Goal: Information Seeking & Learning: Learn about a topic

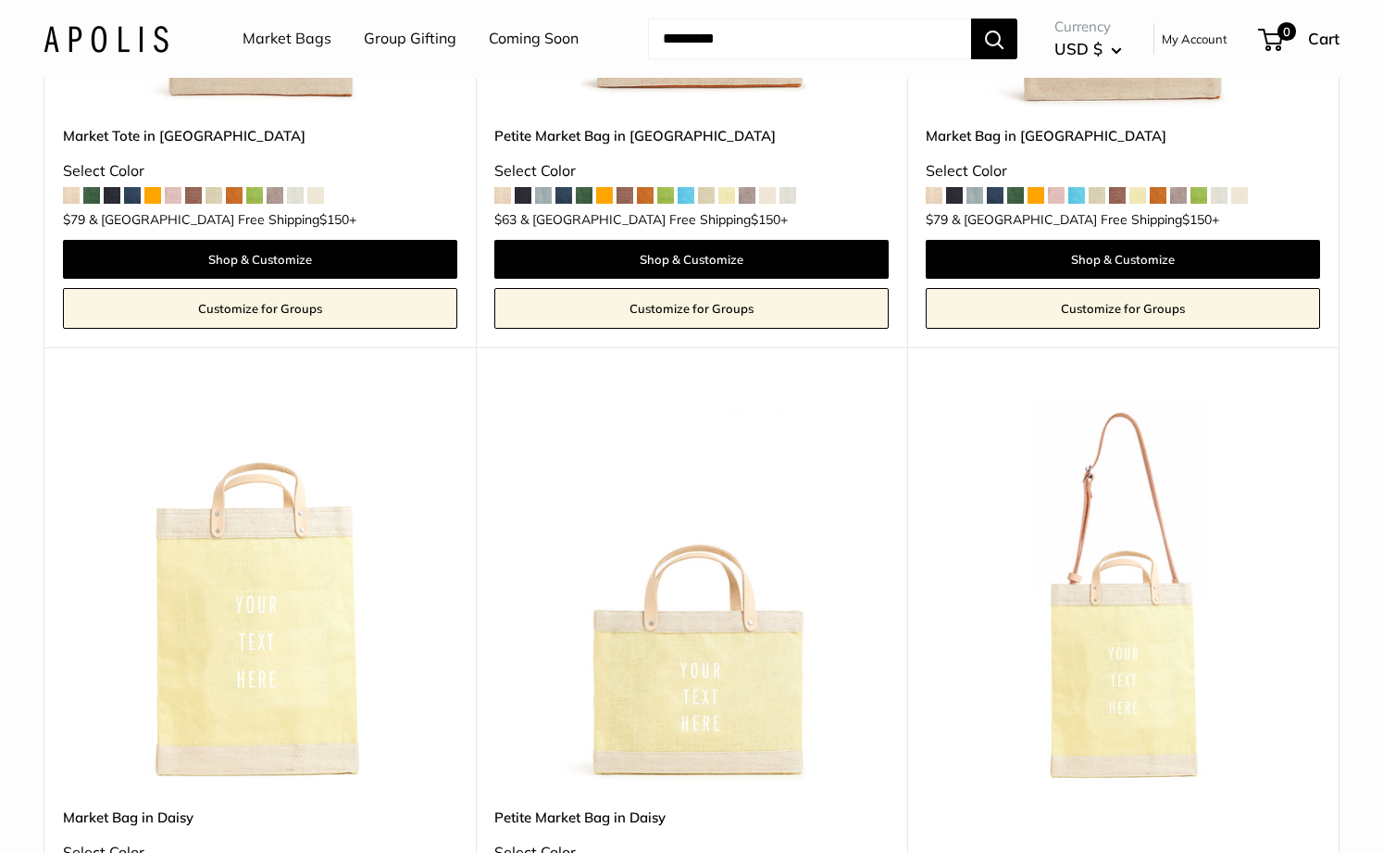
scroll to position [4163, 0]
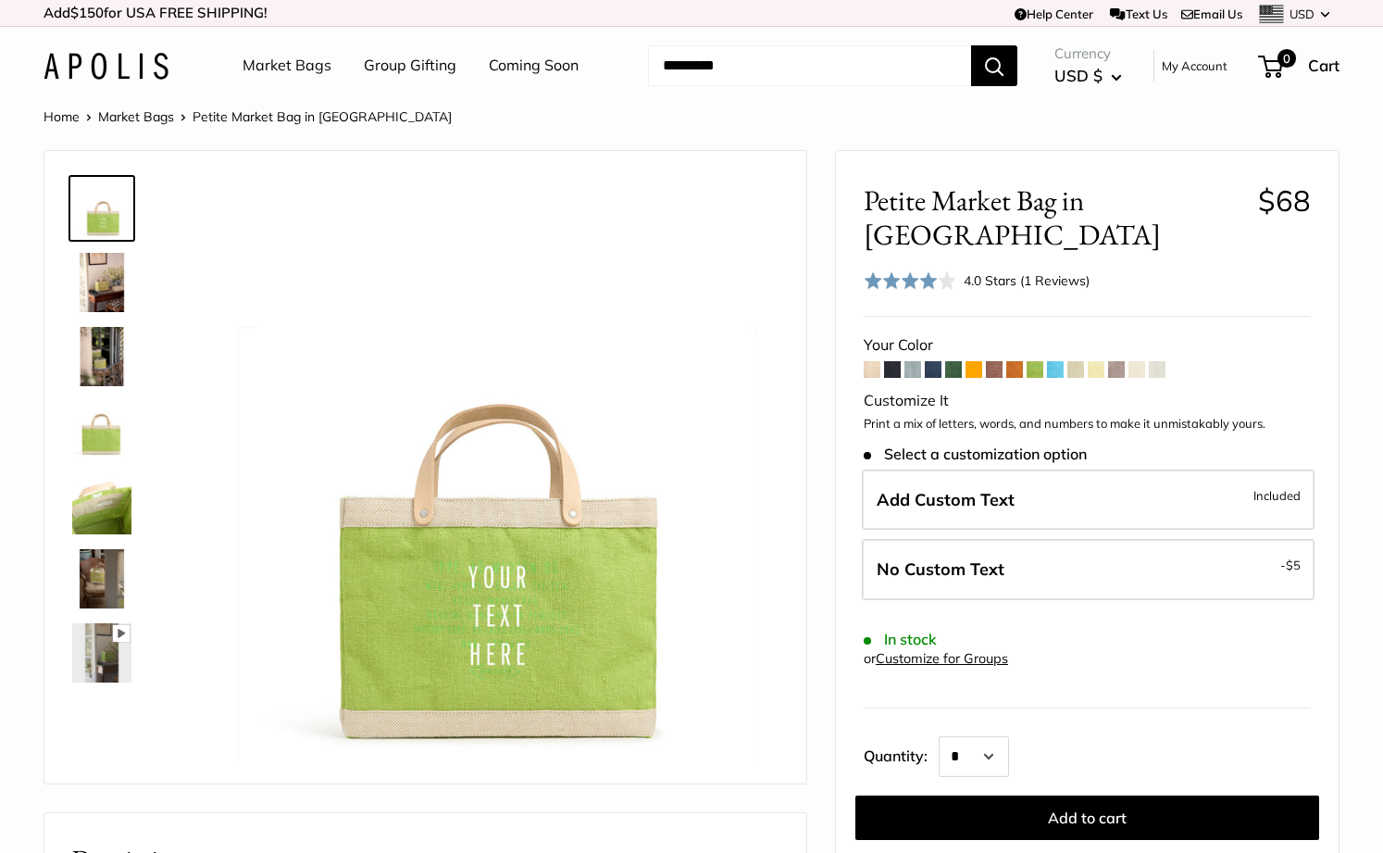
click at [1164, 361] on span at bounding box center [1157, 369] width 17 height 17
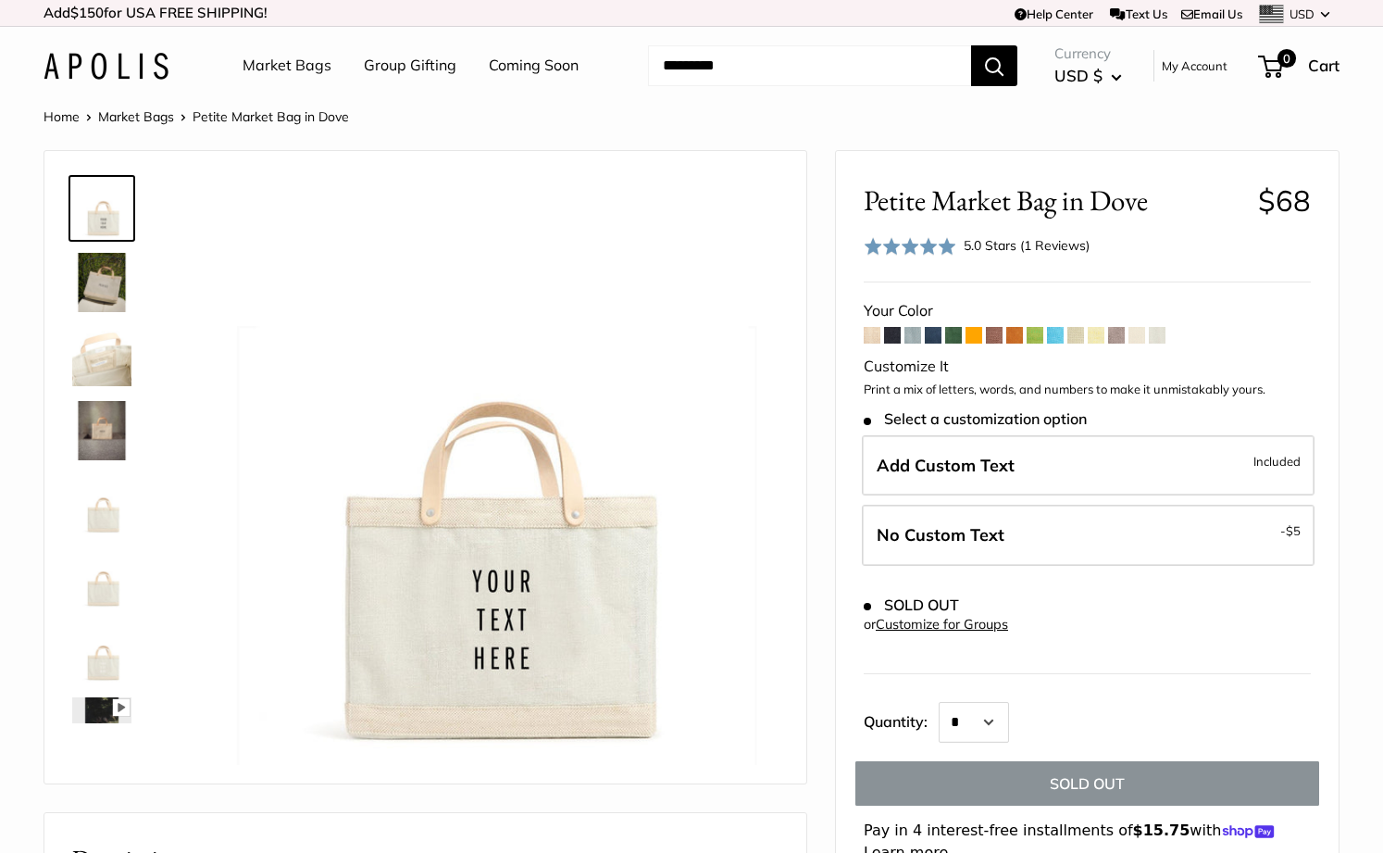
click at [916, 334] on span at bounding box center [912, 335] width 17 height 17
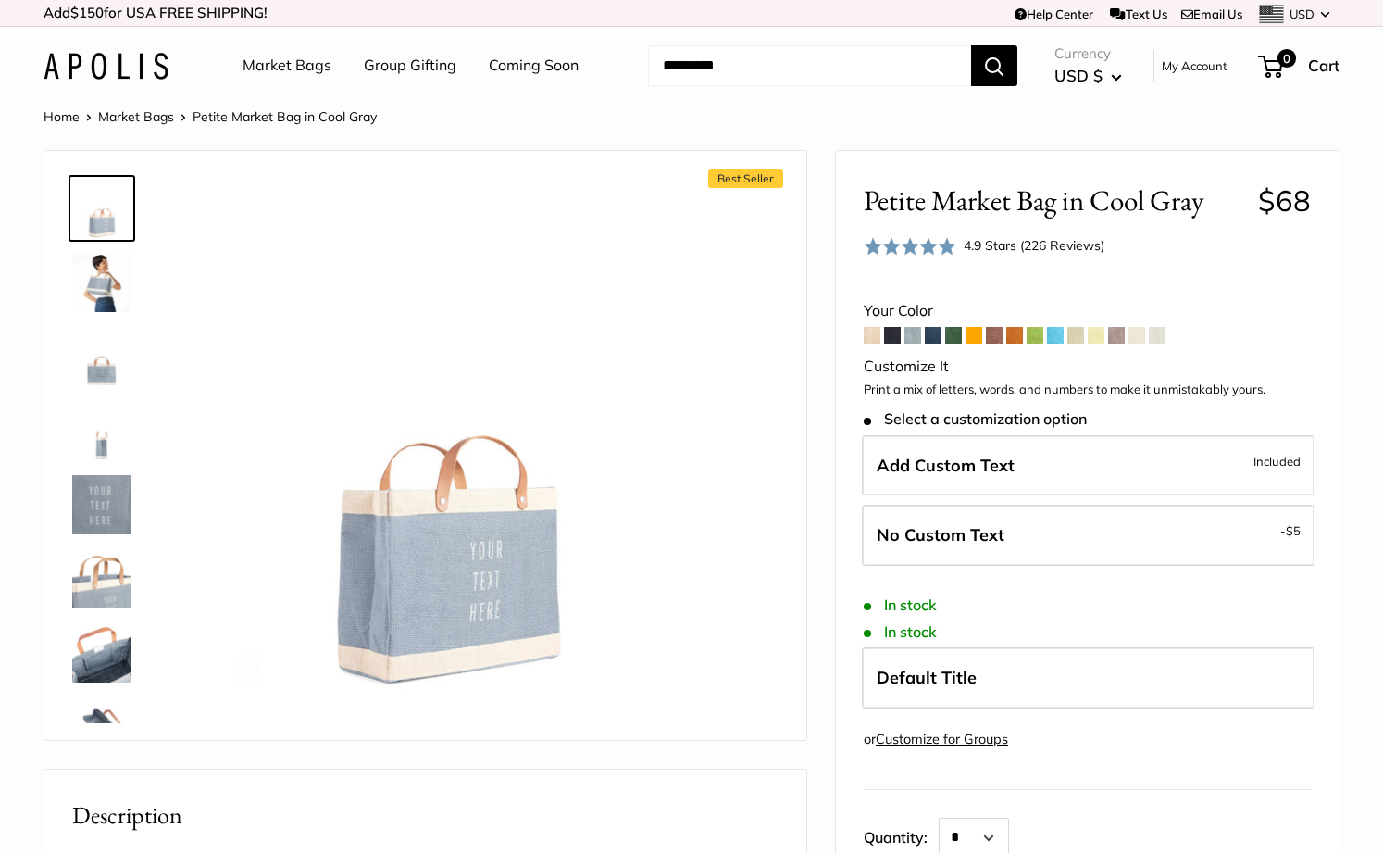
click at [1164, 332] on span at bounding box center [1157, 335] width 17 height 17
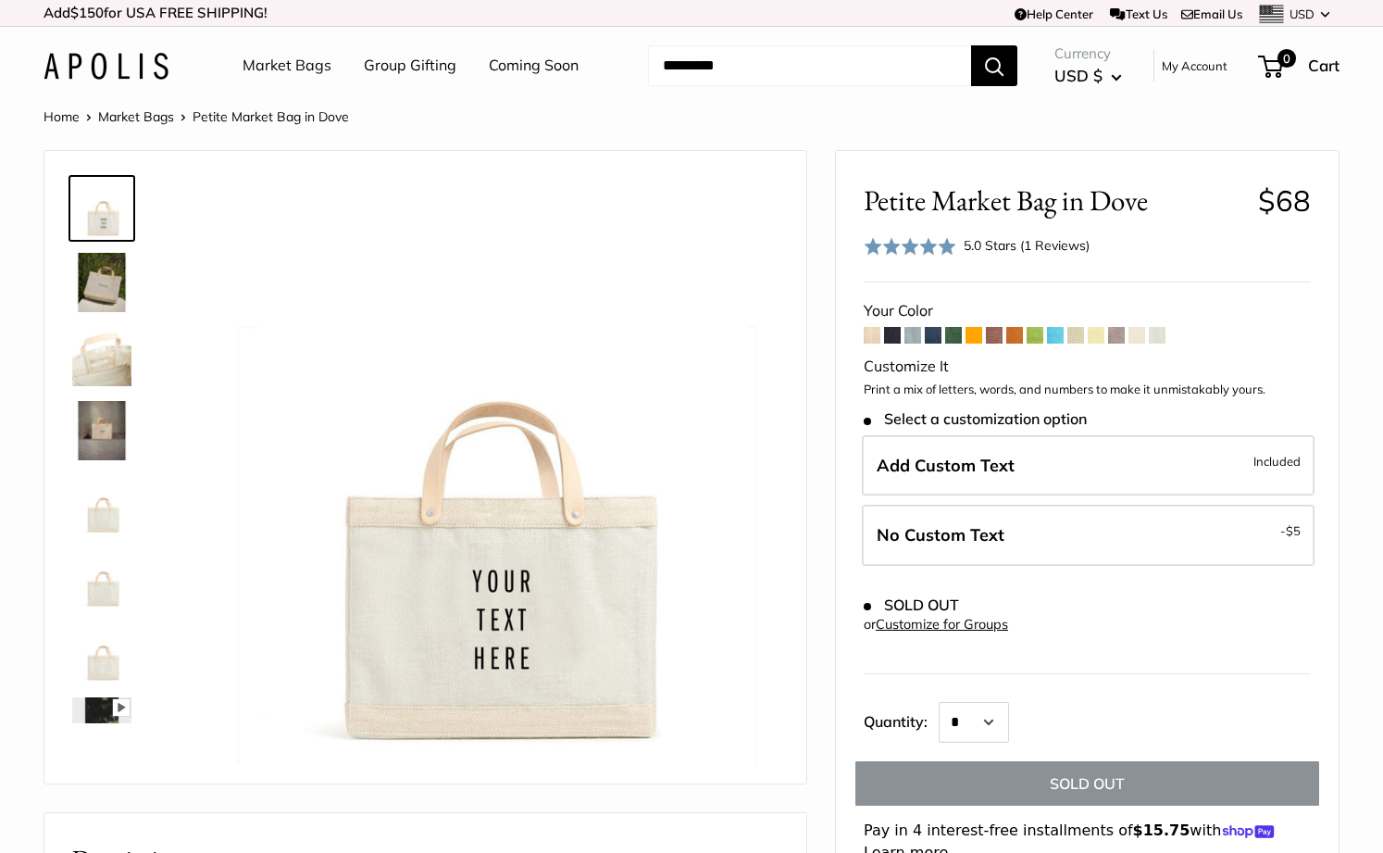
click at [1143, 338] on span at bounding box center [1136, 335] width 17 height 17
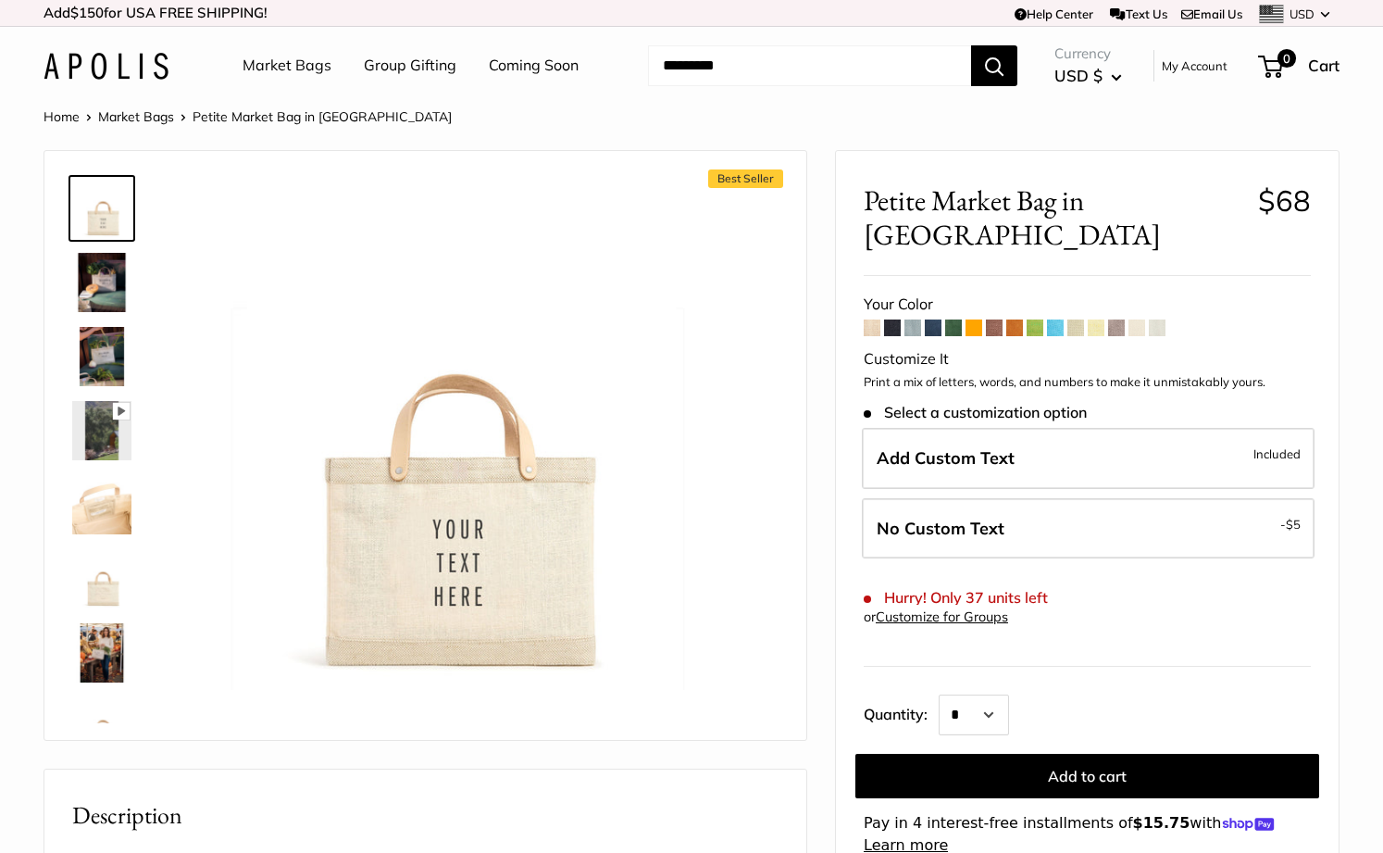
click at [1114, 319] on span at bounding box center [1116, 327] width 17 height 17
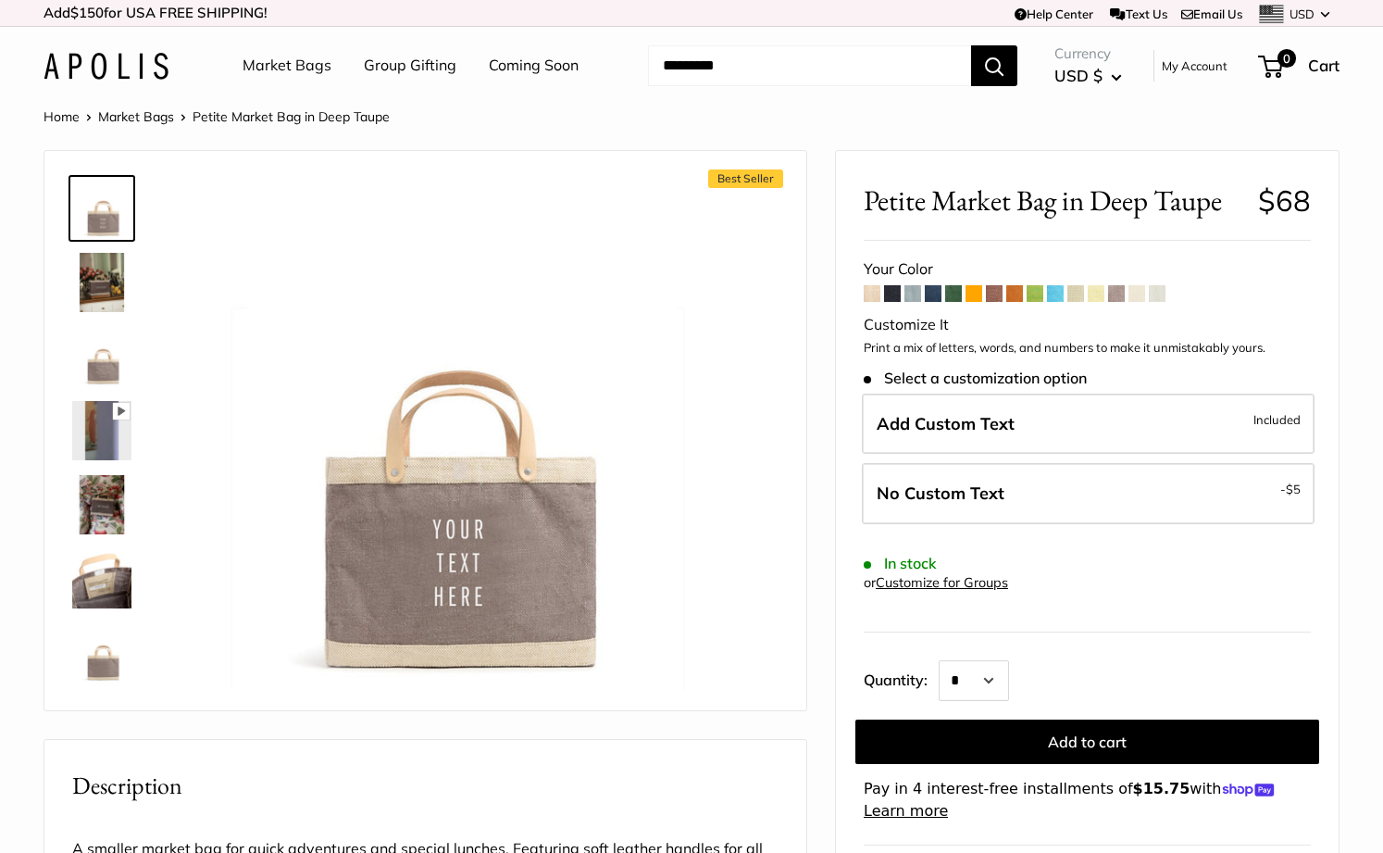
click at [910, 291] on span at bounding box center [912, 293] width 17 height 17
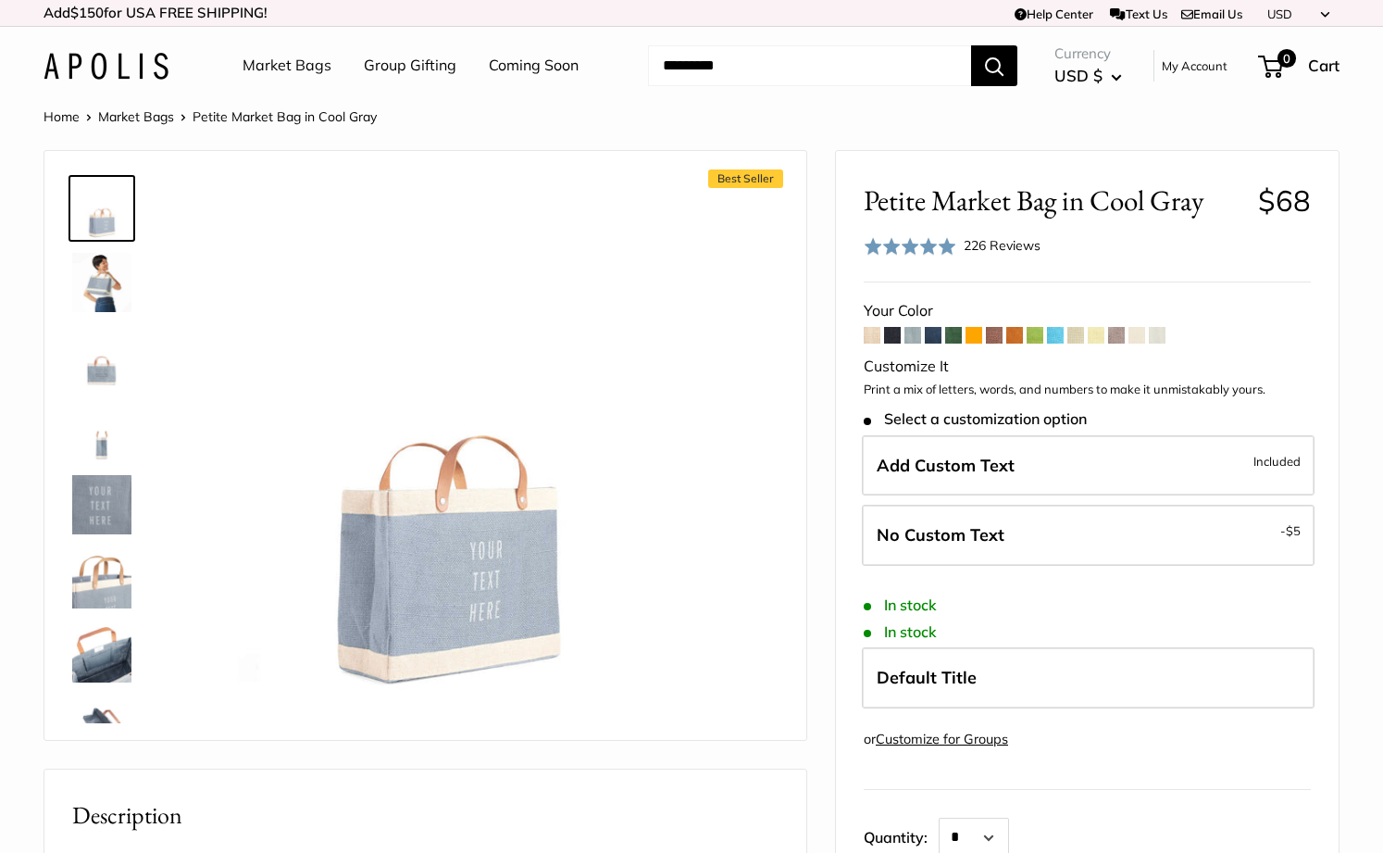
click at [105, 290] on img at bounding box center [101, 282] width 59 height 59
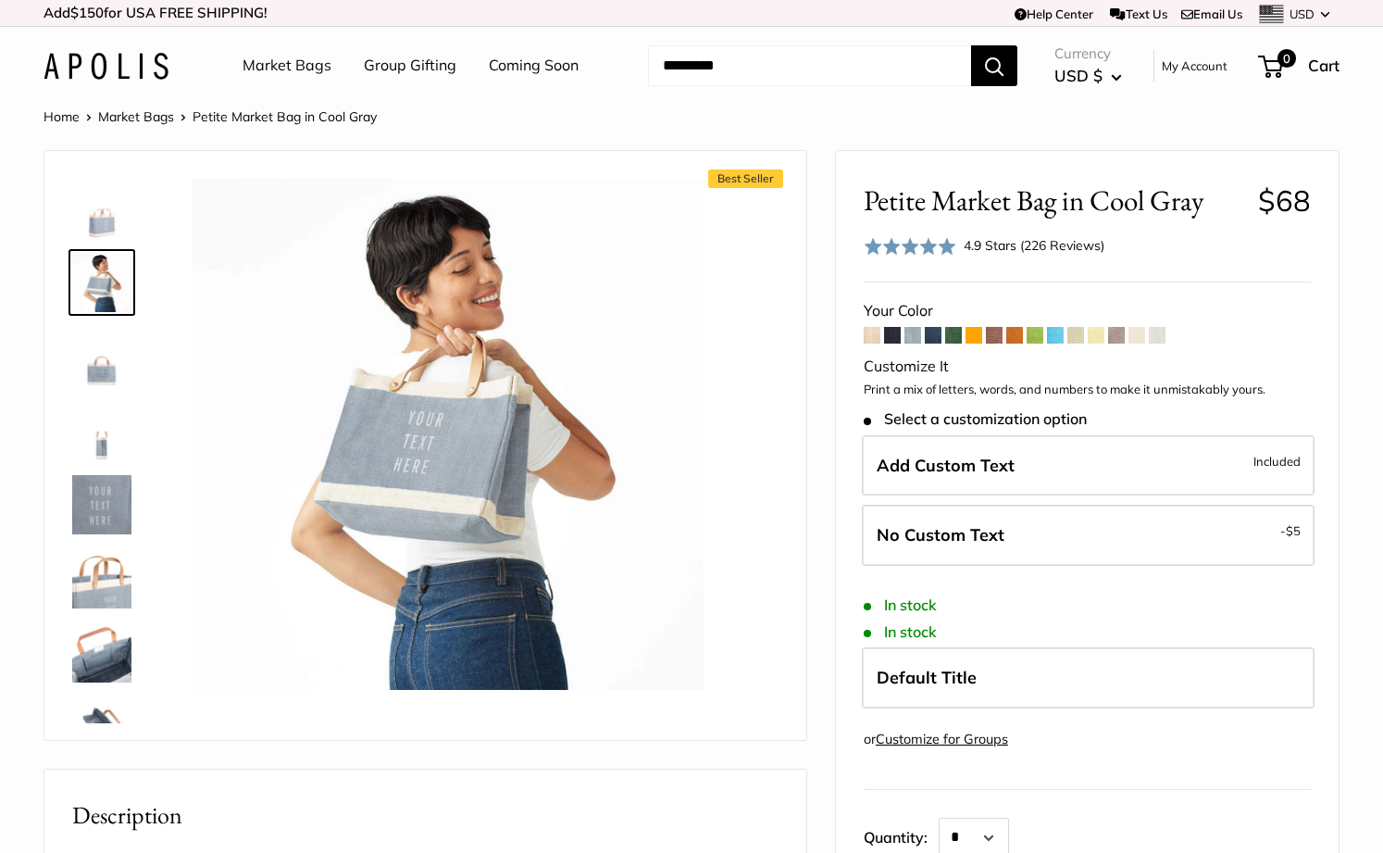
click at [871, 330] on span at bounding box center [872, 335] width 17 height 17
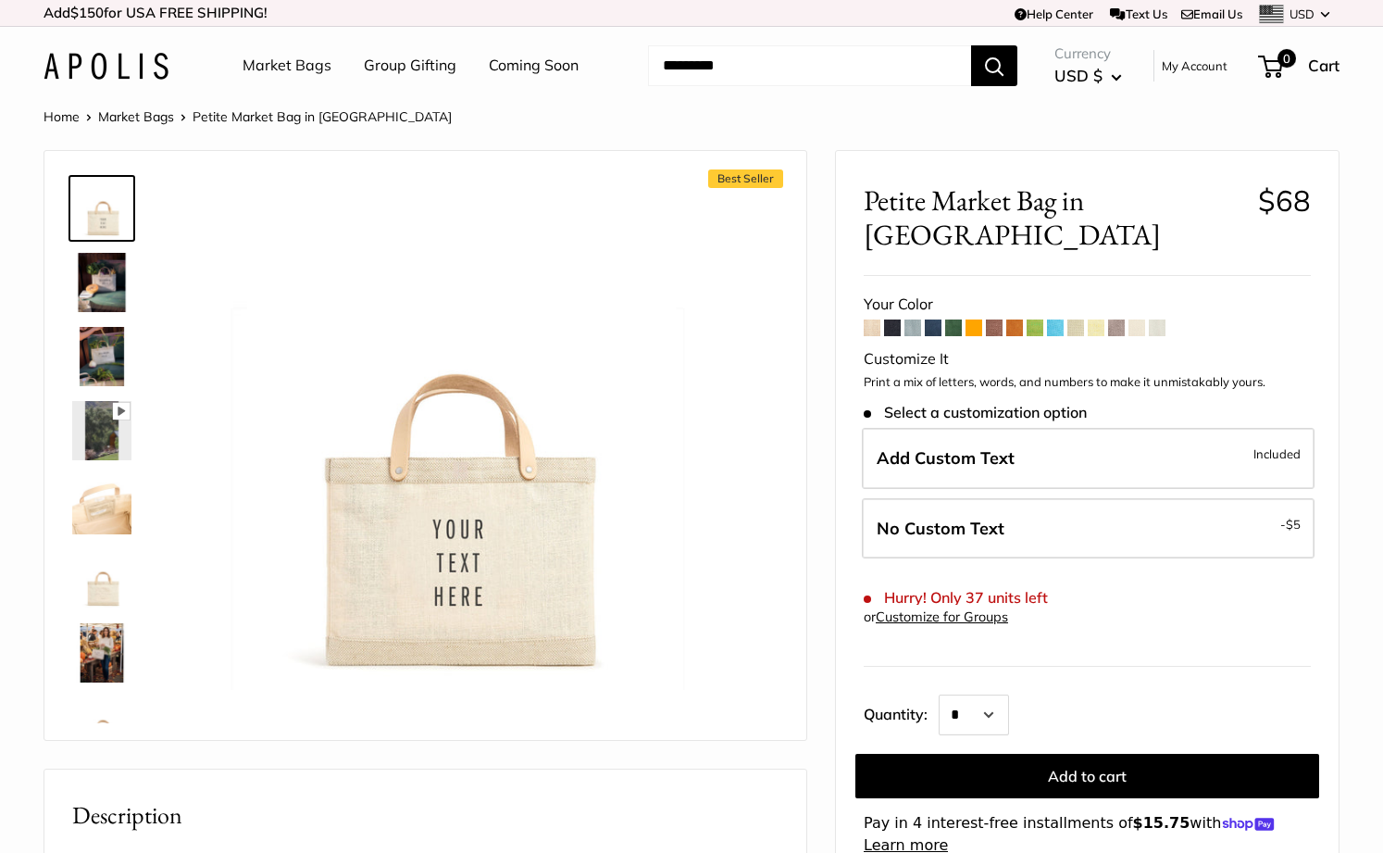
click at [300, 69] on link "Market Bags" at bounding box center [287, 66] width 89 height 28
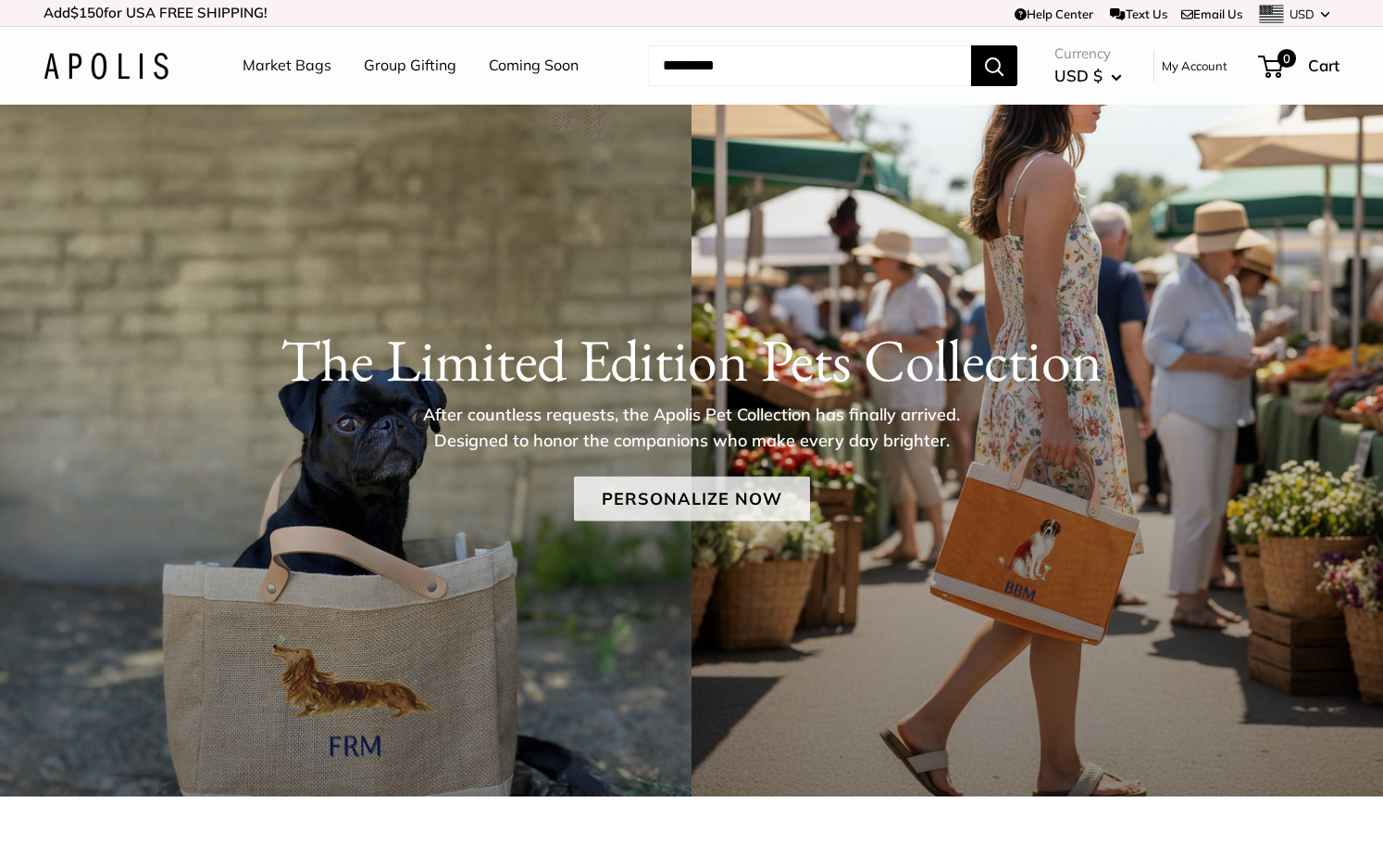
click at [718, 501] on link "Personalize Now" at bounding box center [692, 499] width 236 height 44
click at [696, 495] on link "Personalize Now" at bounding box center [692, 499] width 236 height 44
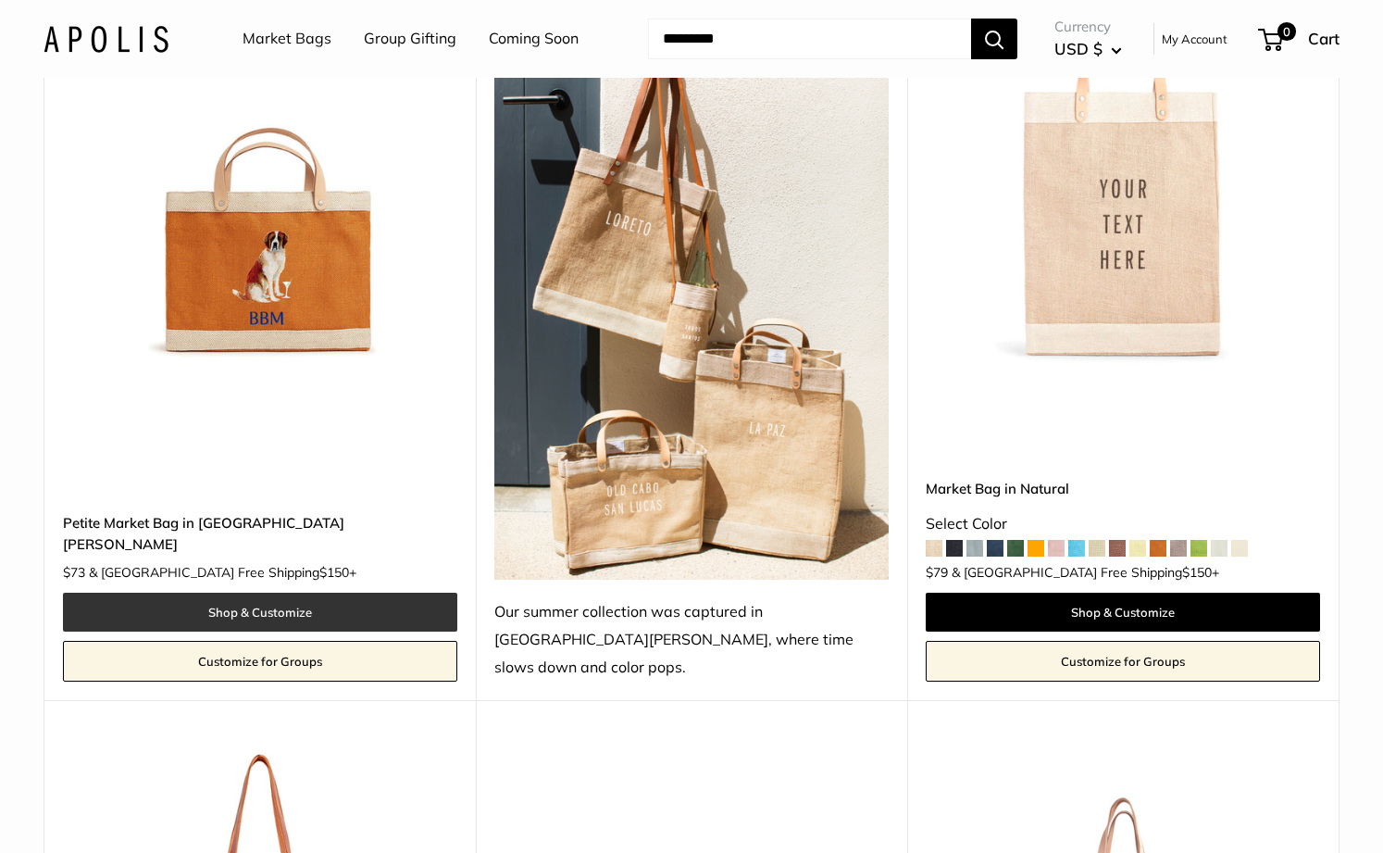
scroll to position [3374, 0]
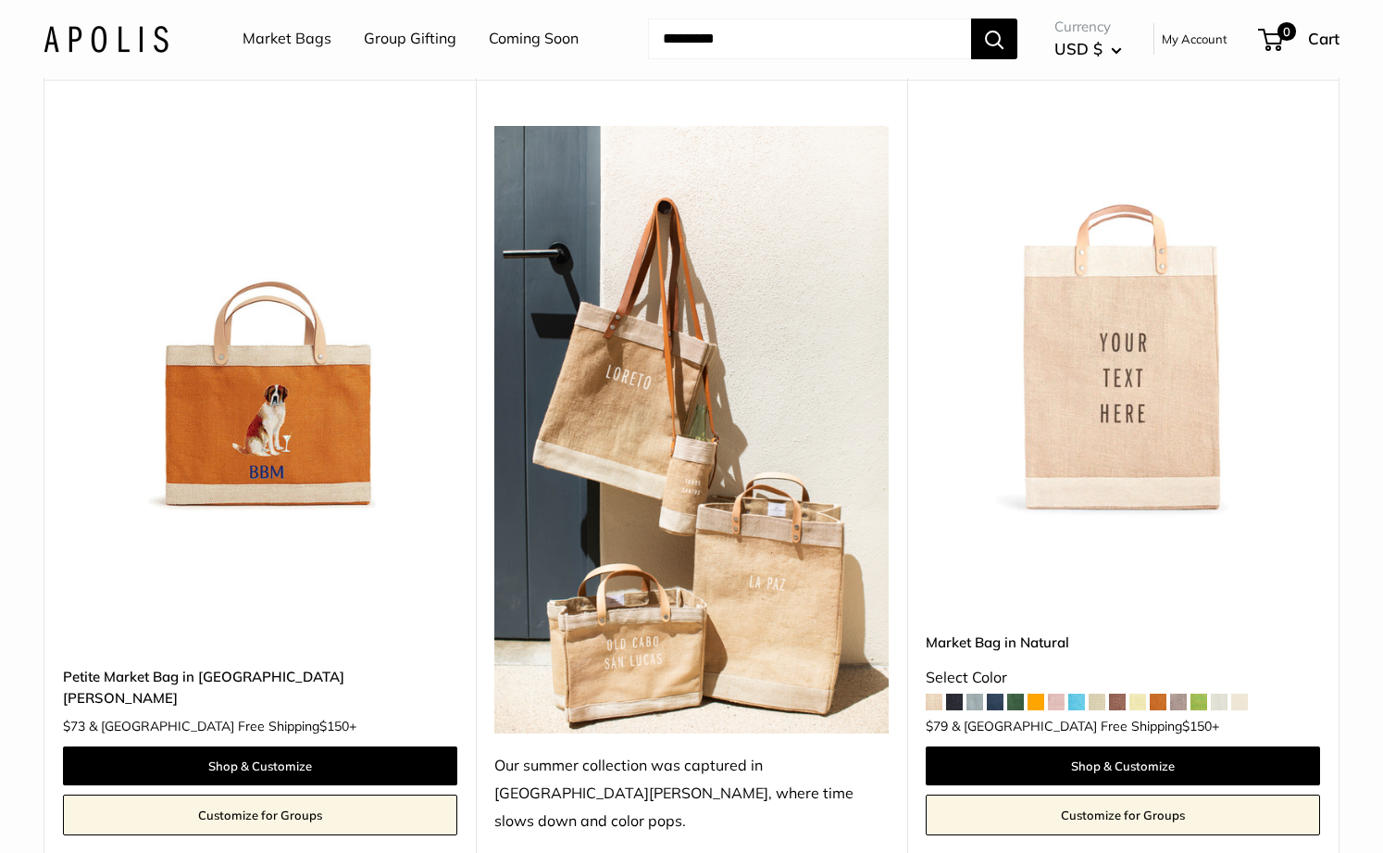
click at [0, 0] on img at bounding box center [0, 0] width 0 height 0
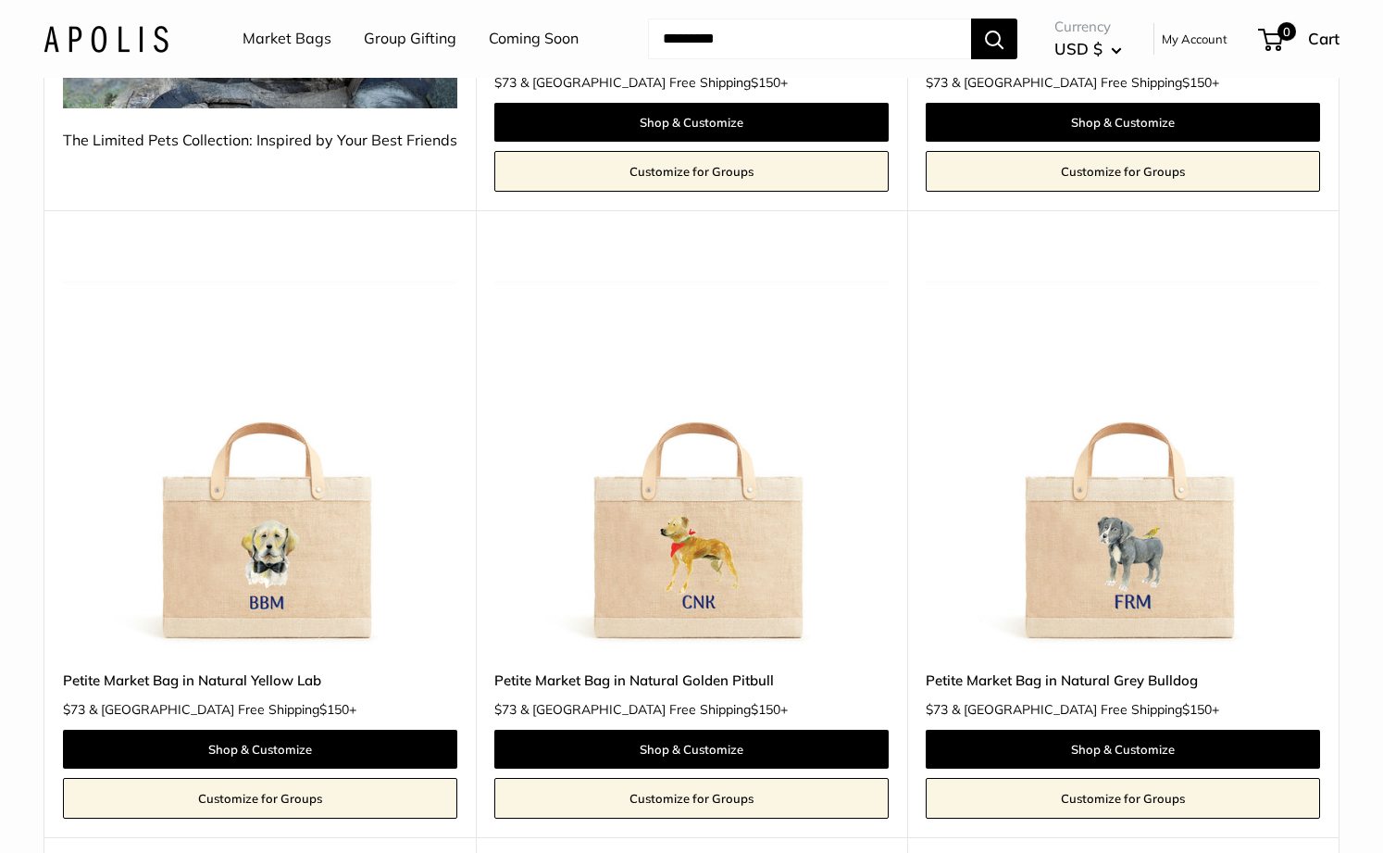
scroll to position [741, 0]
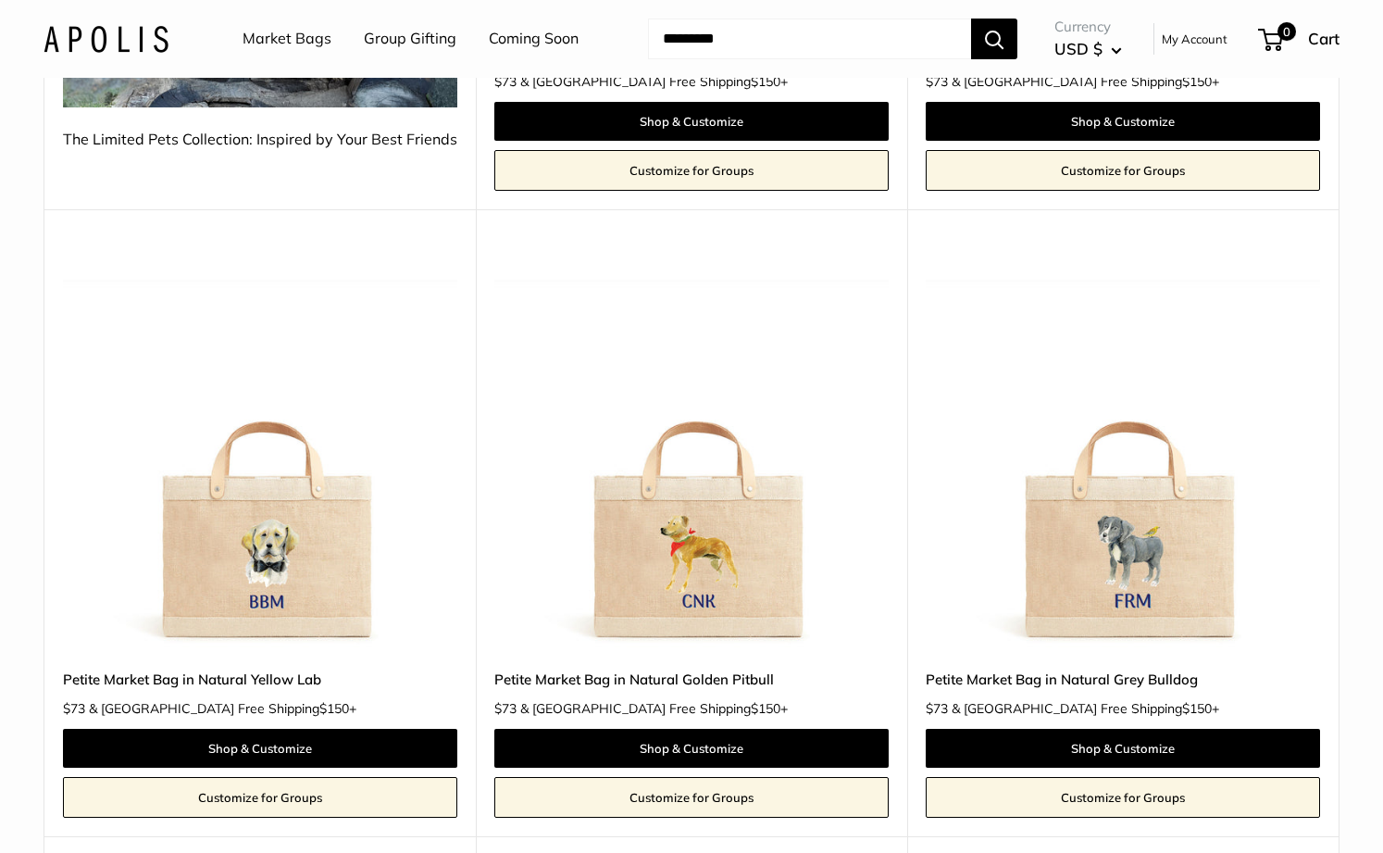
click at [0, 0] on img at bounding box center [0, 0] width 0 height 0
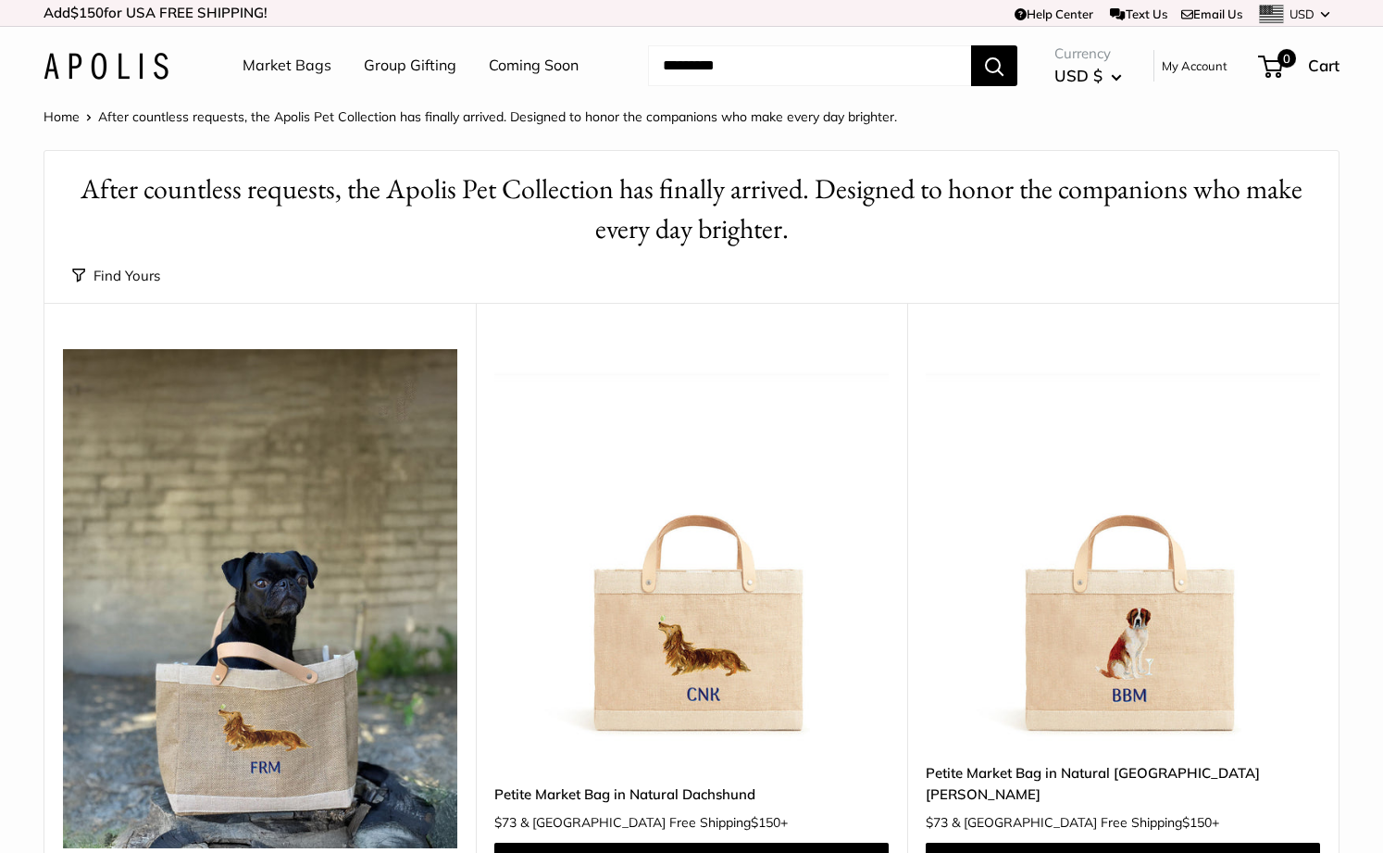
scroll to position [0, 0]
click at [317, 63] on link "Market Bags" at bounding box center [287, 66] width 89 height 28
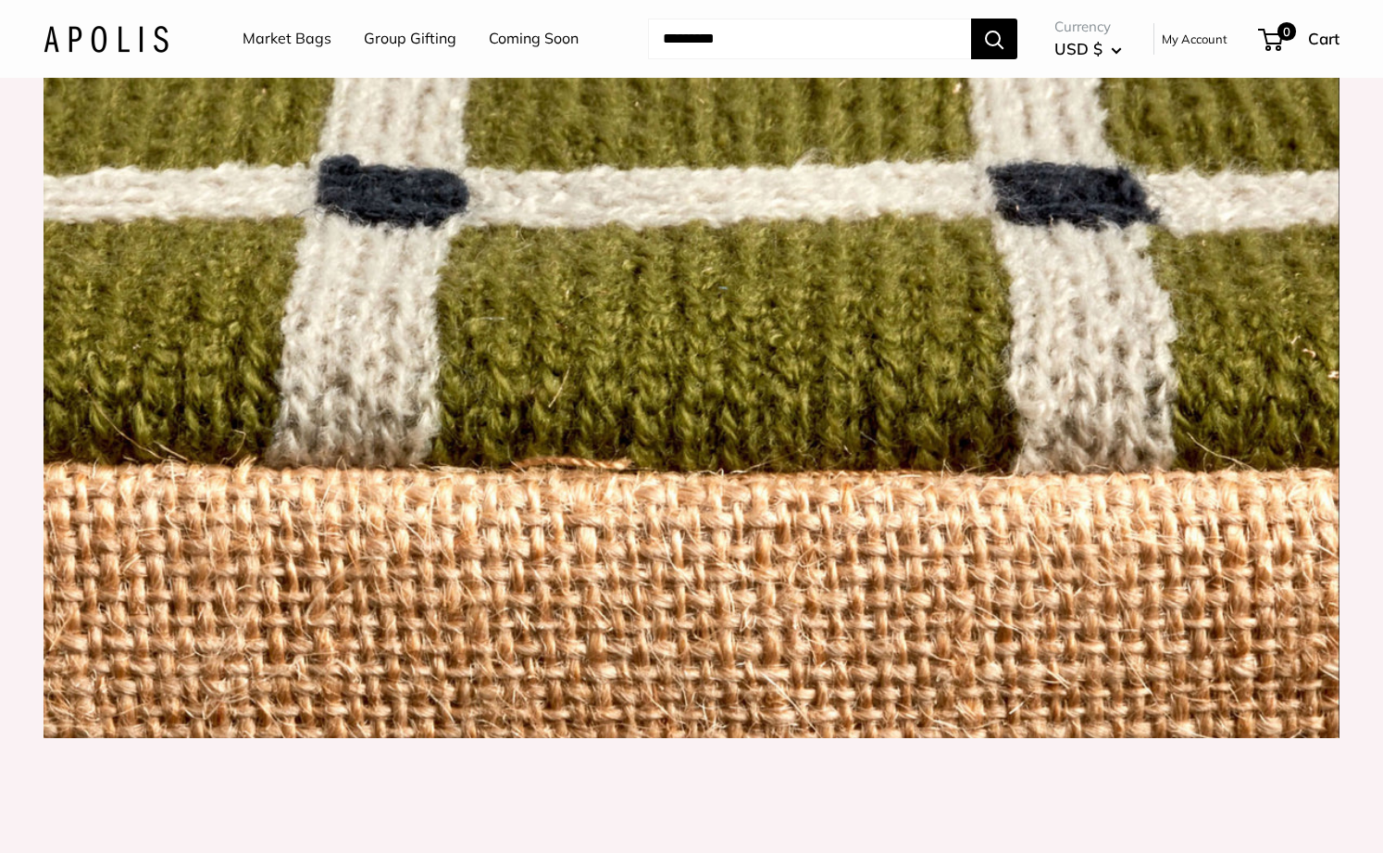
scroll to position [1513, 0]
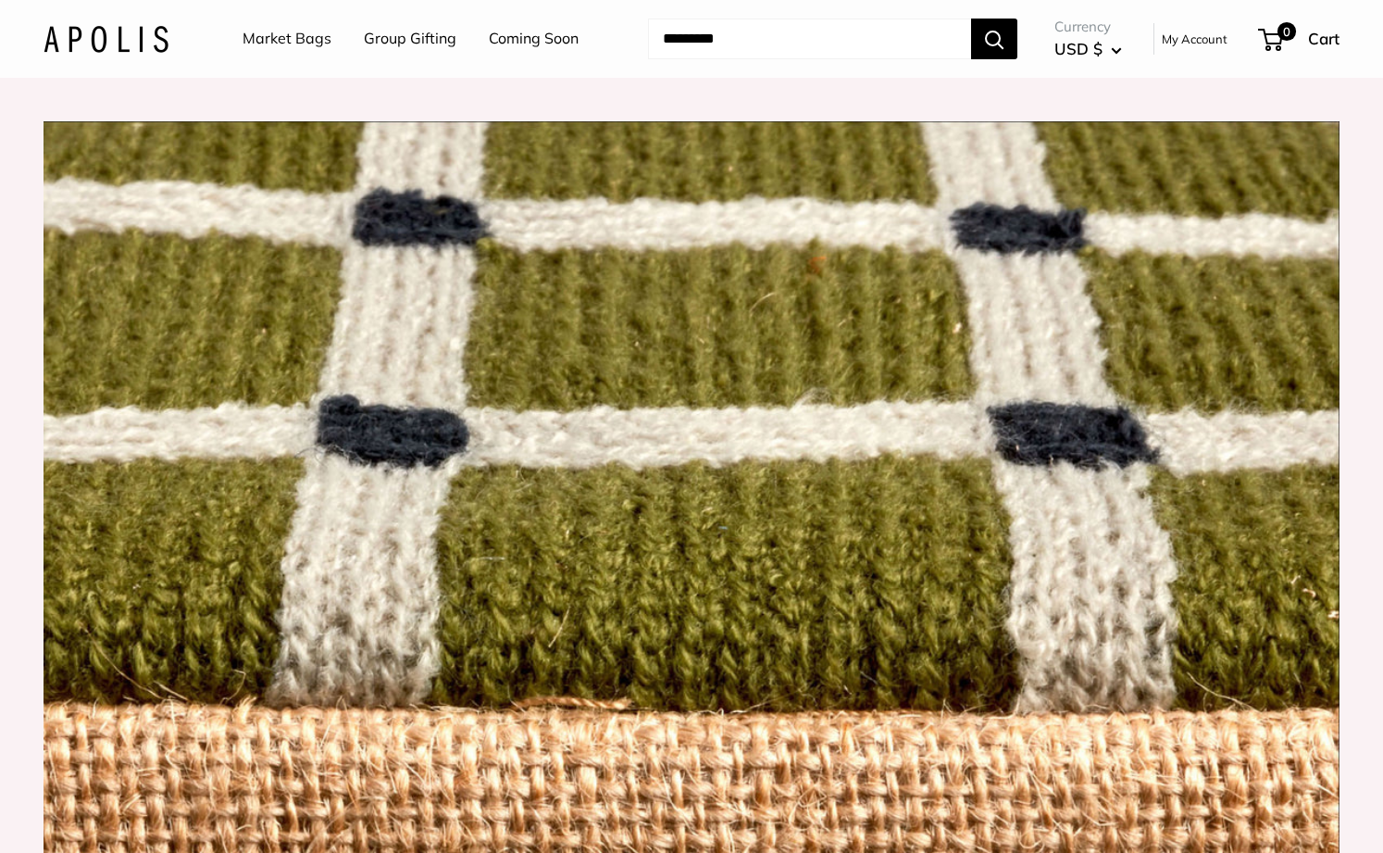
click at [667, 782] on img at bounding box center [692, 549] width 1296 height 856
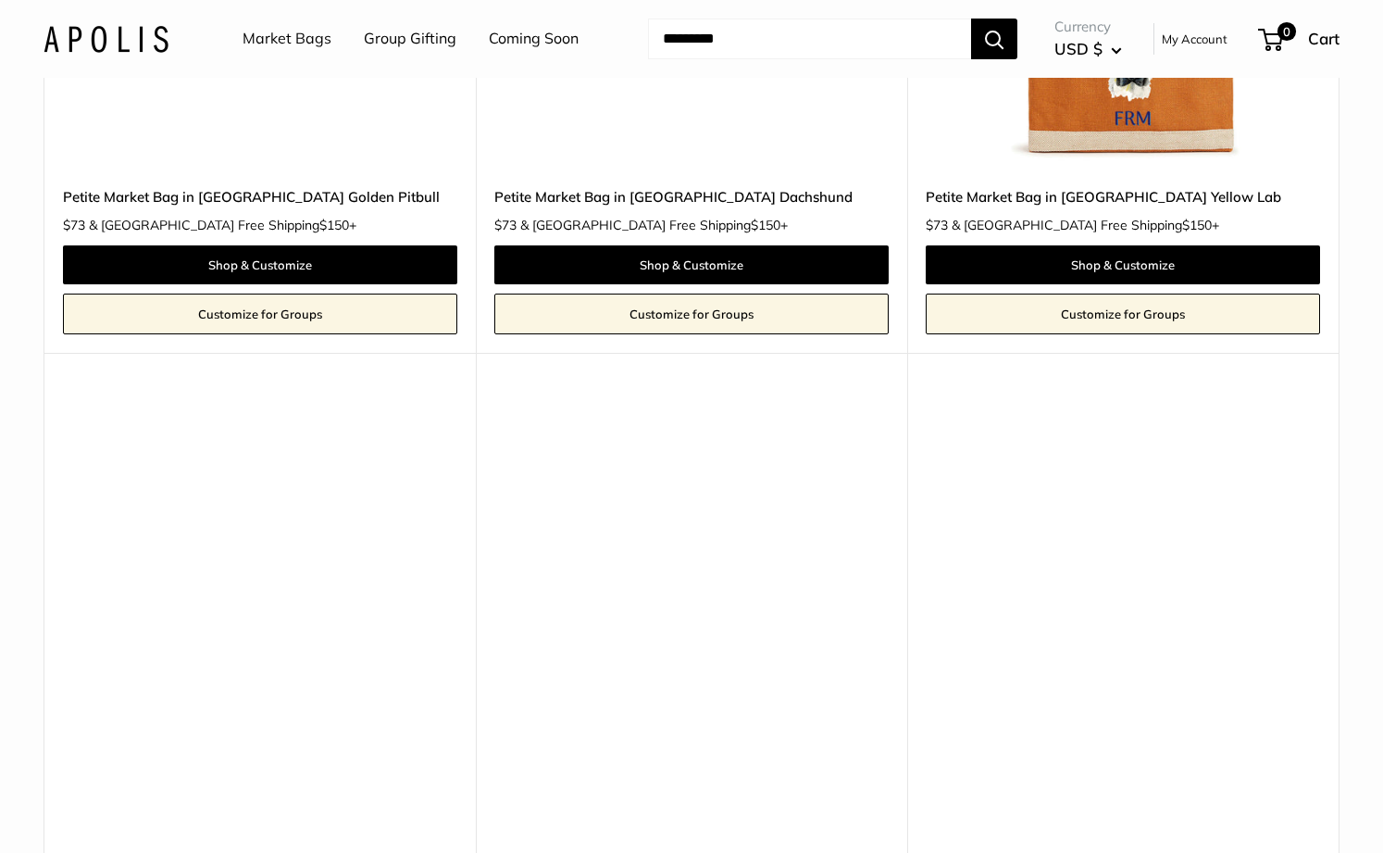
scroll to position [2712, 0]
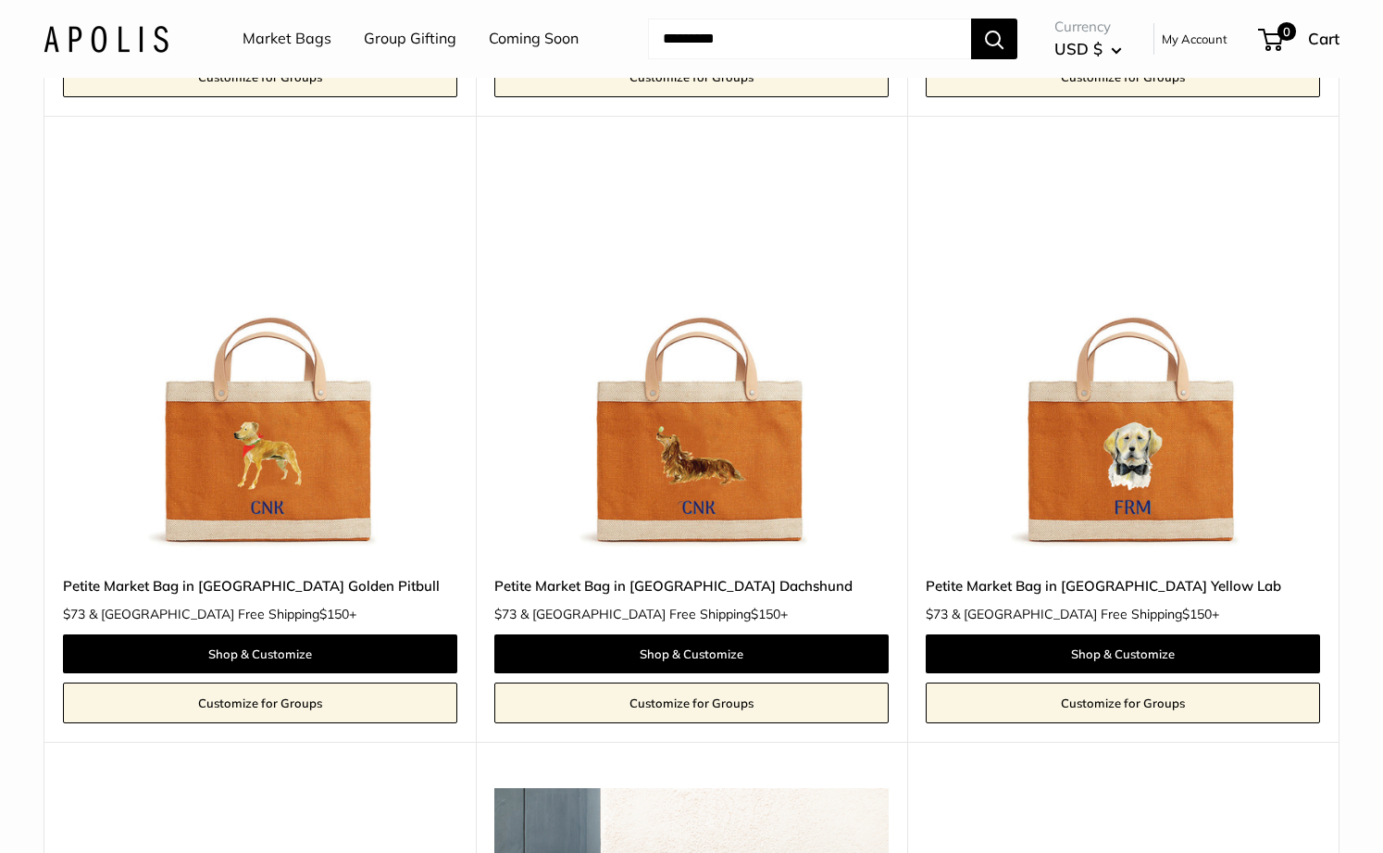
click at [304, 42] on link "Market Bags" at bounding box center [287, 39] width 89 height 28
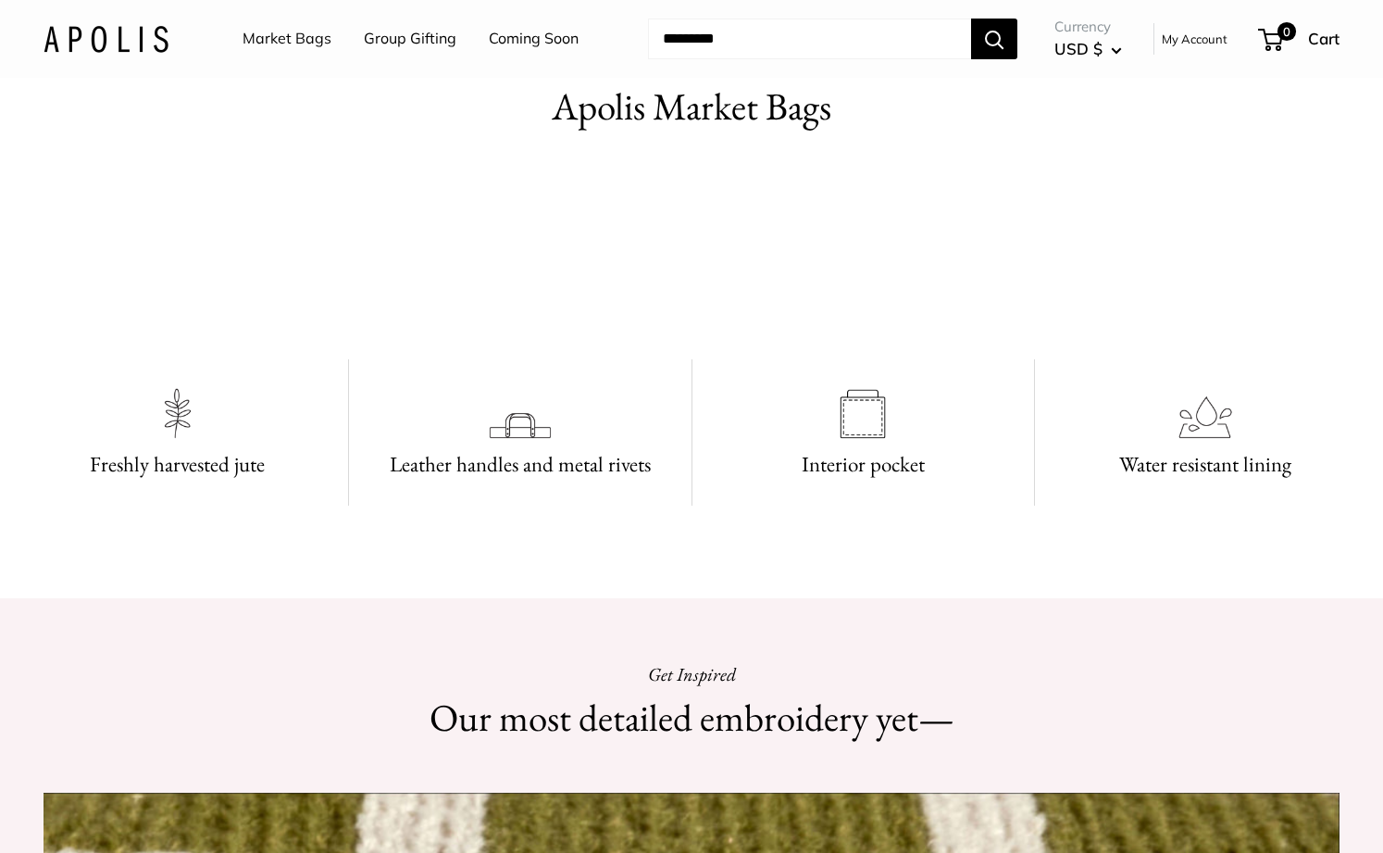
scroll to position [918, 0]
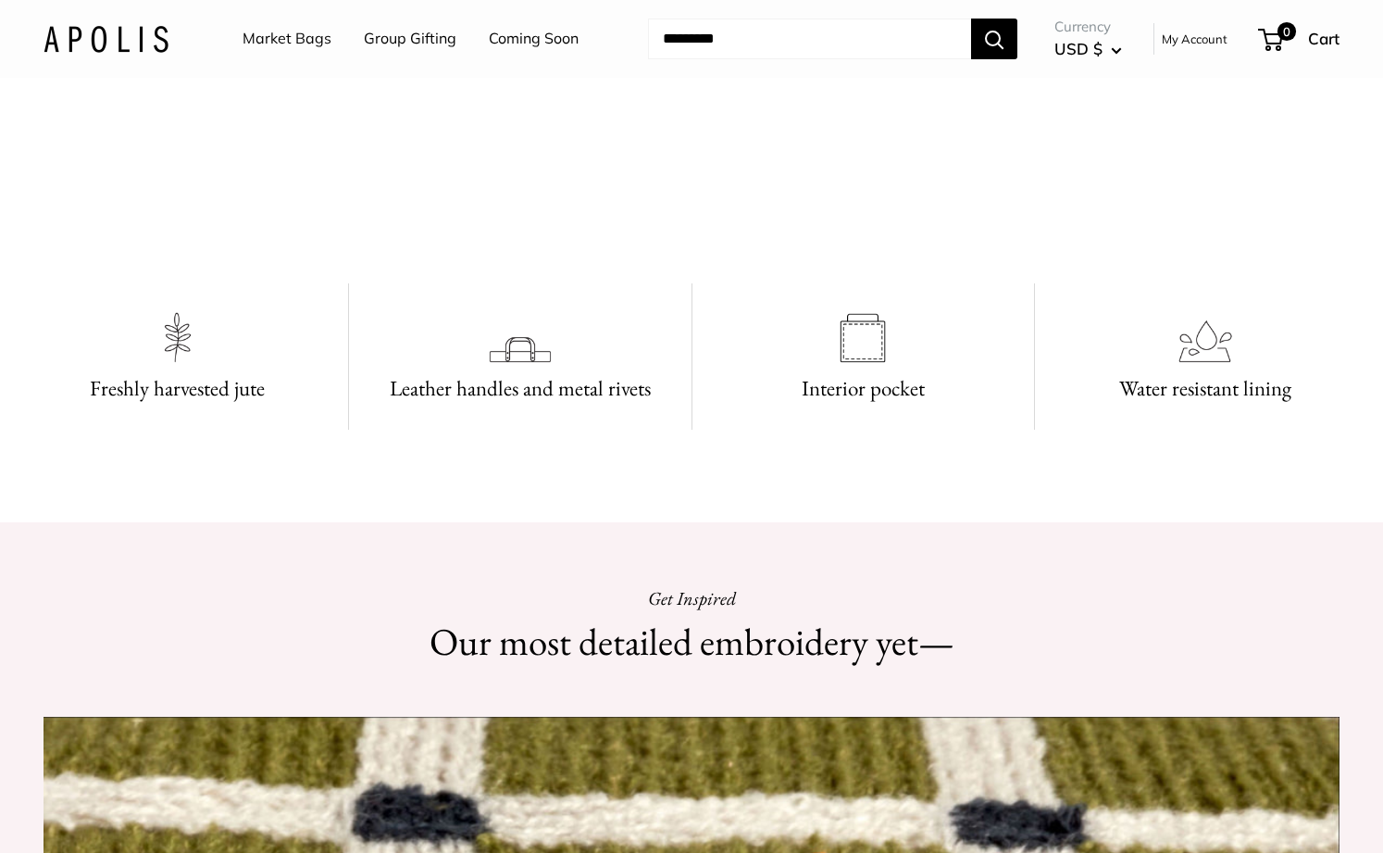
click at [700, 245] on video at bounding box center [692, 175] width 278 height 139
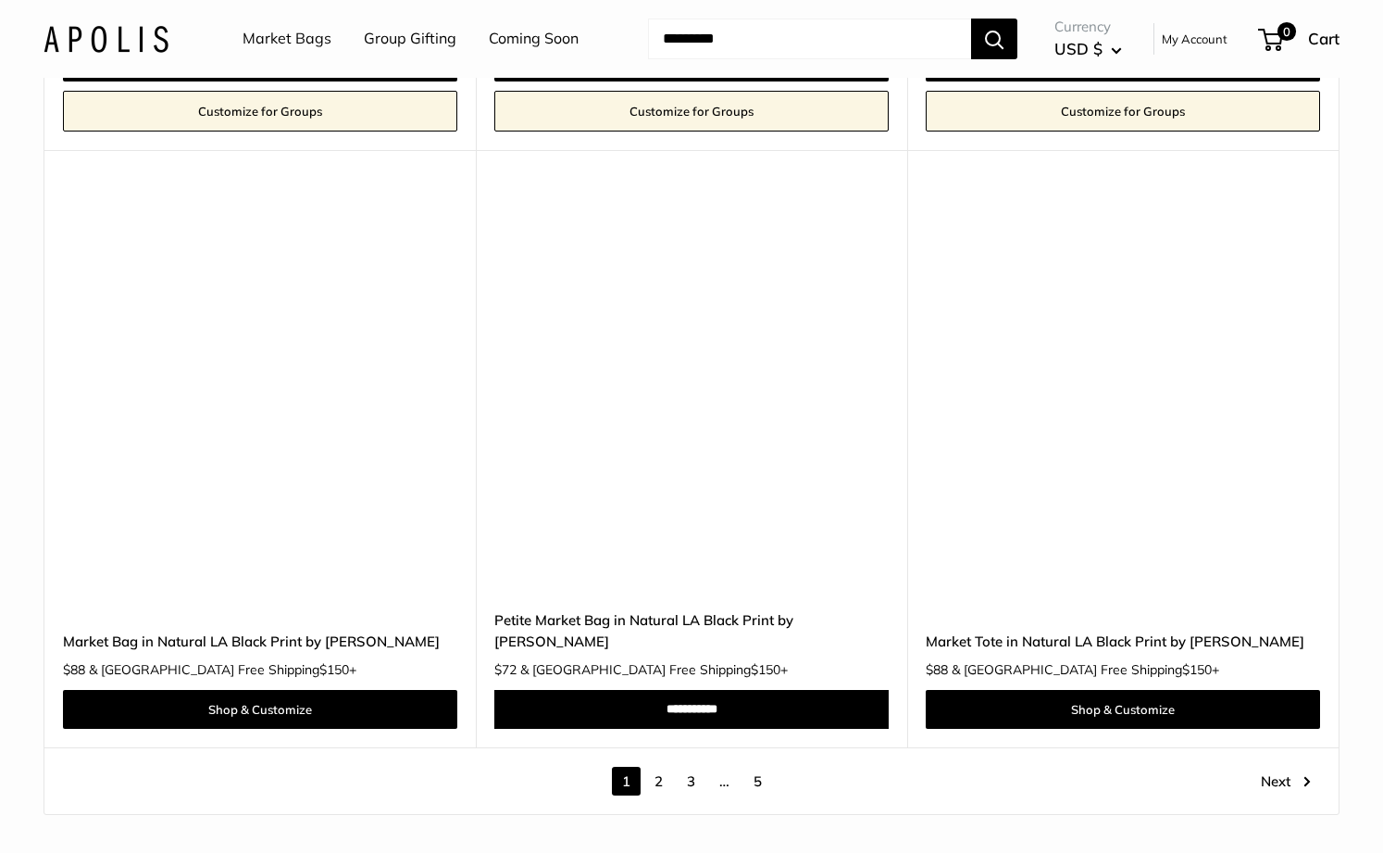
scroll to position [10282, 0]
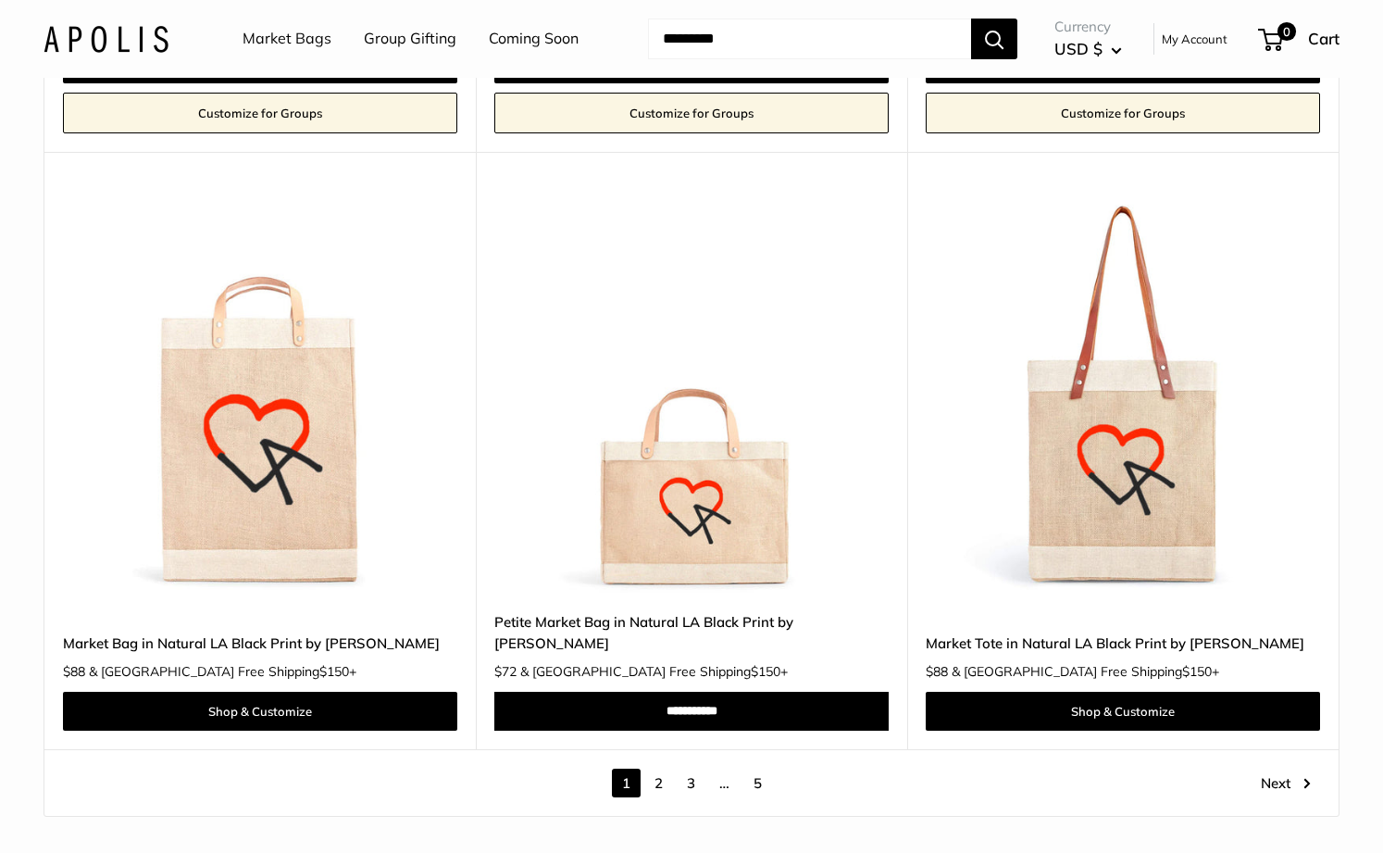
click at [660, 768] on link "2" at bounding box center [658, 782] width 29 height 29
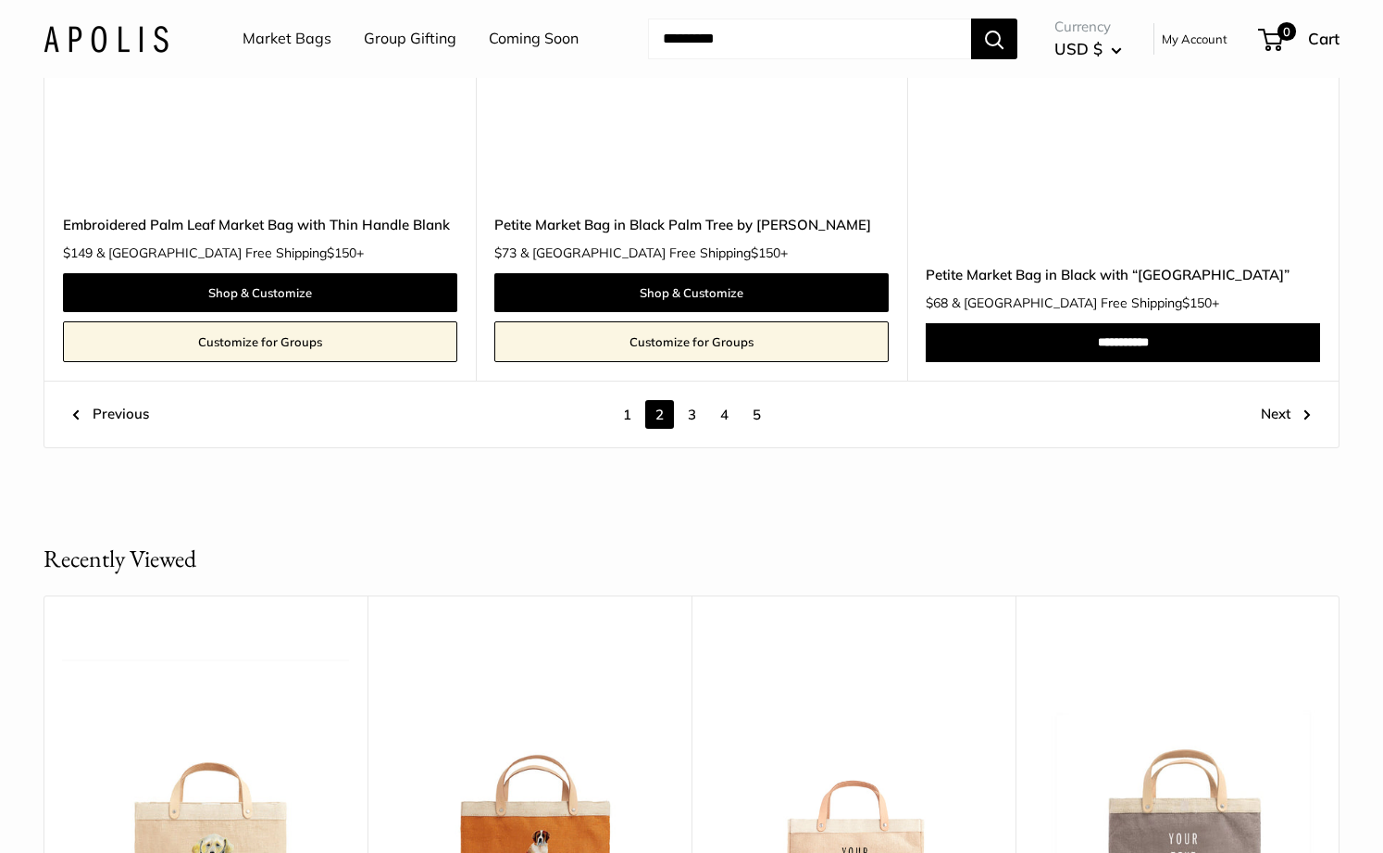
scroll to position [10214, 0]
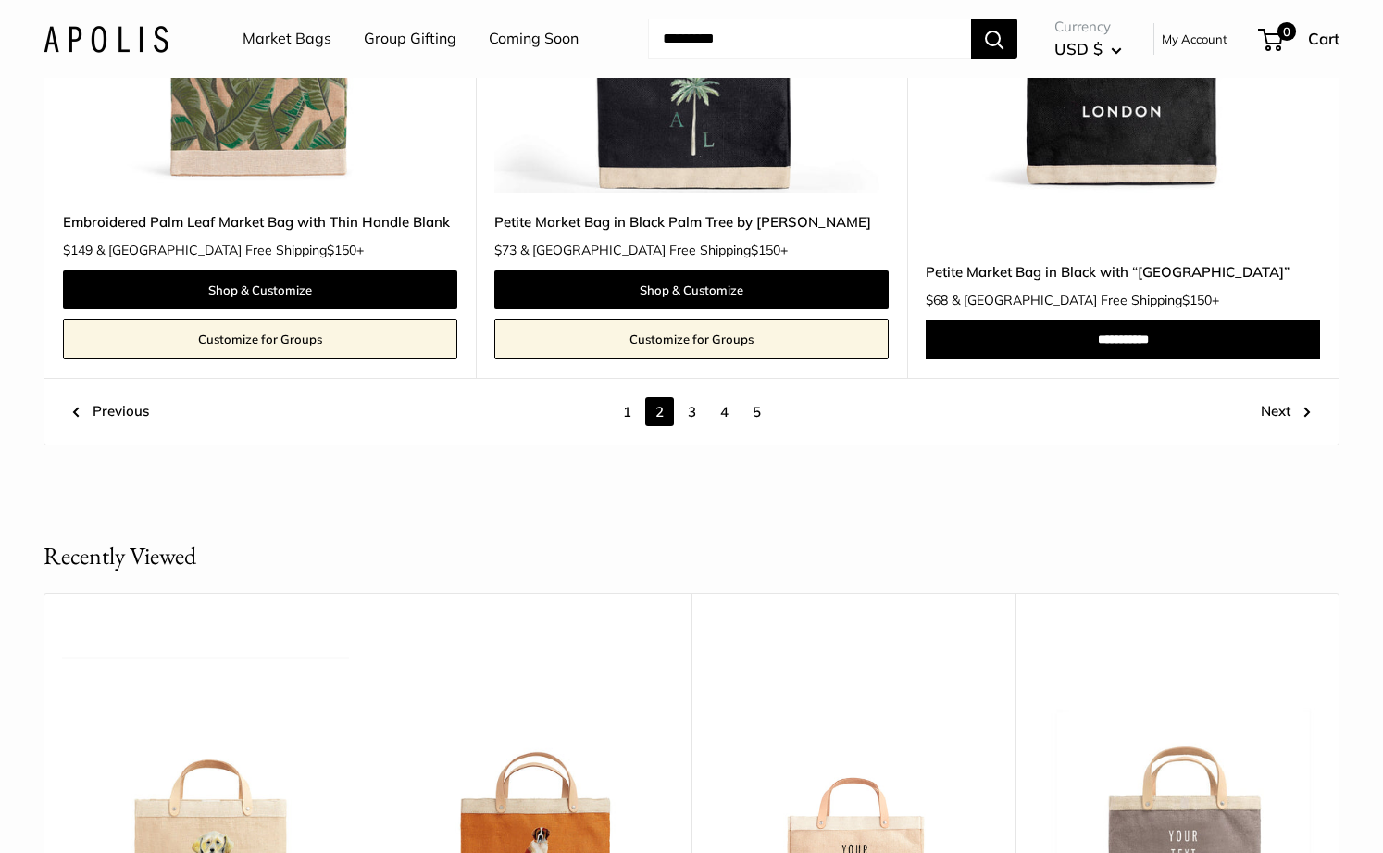
click at [693, 397] on link "3" at bounding box center [692, 411] width 29 height 29
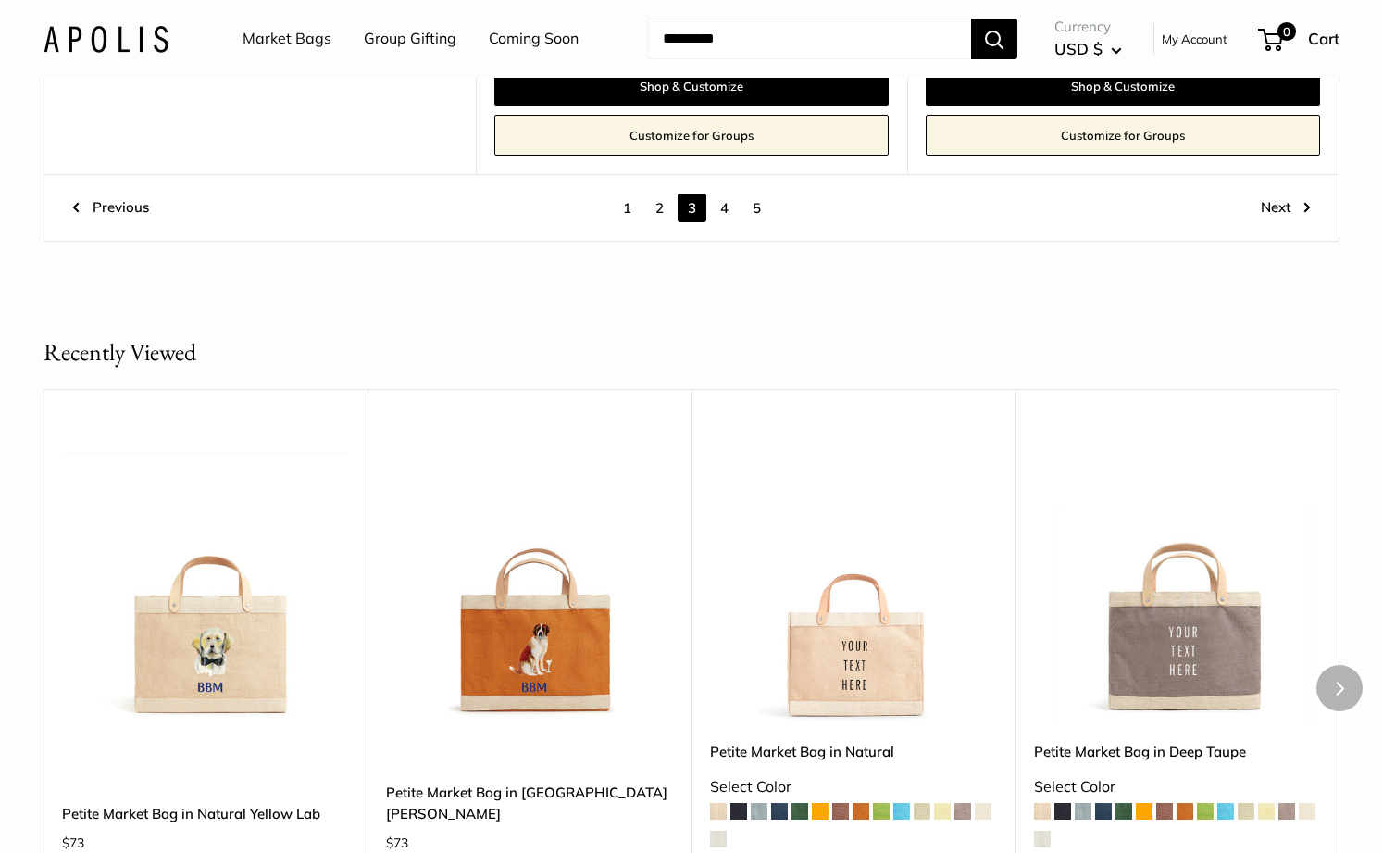
scroll to position [10612, 0]
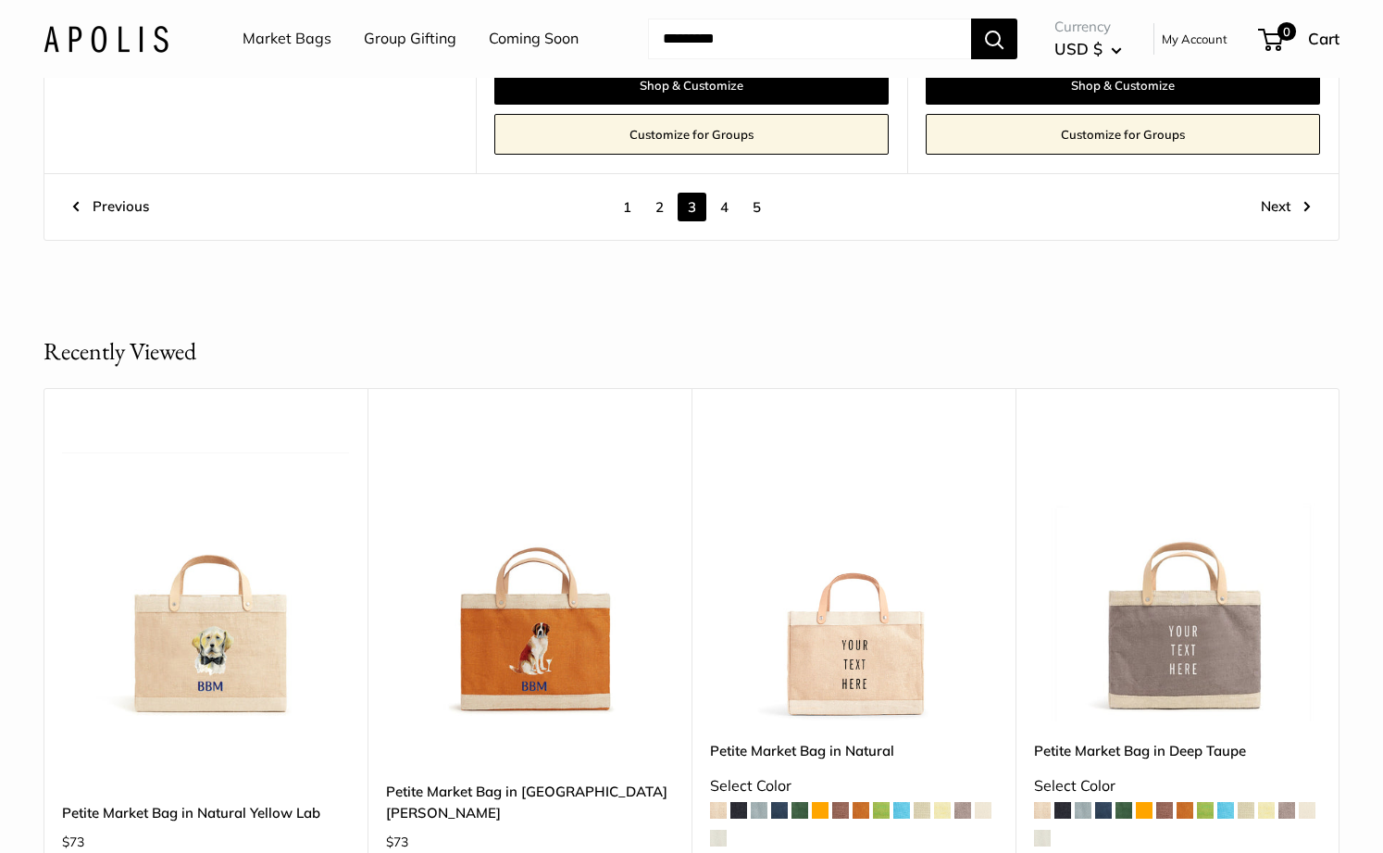
click at [723, 193] on link "4" at bounding box center [724, 207] width 29 height 29
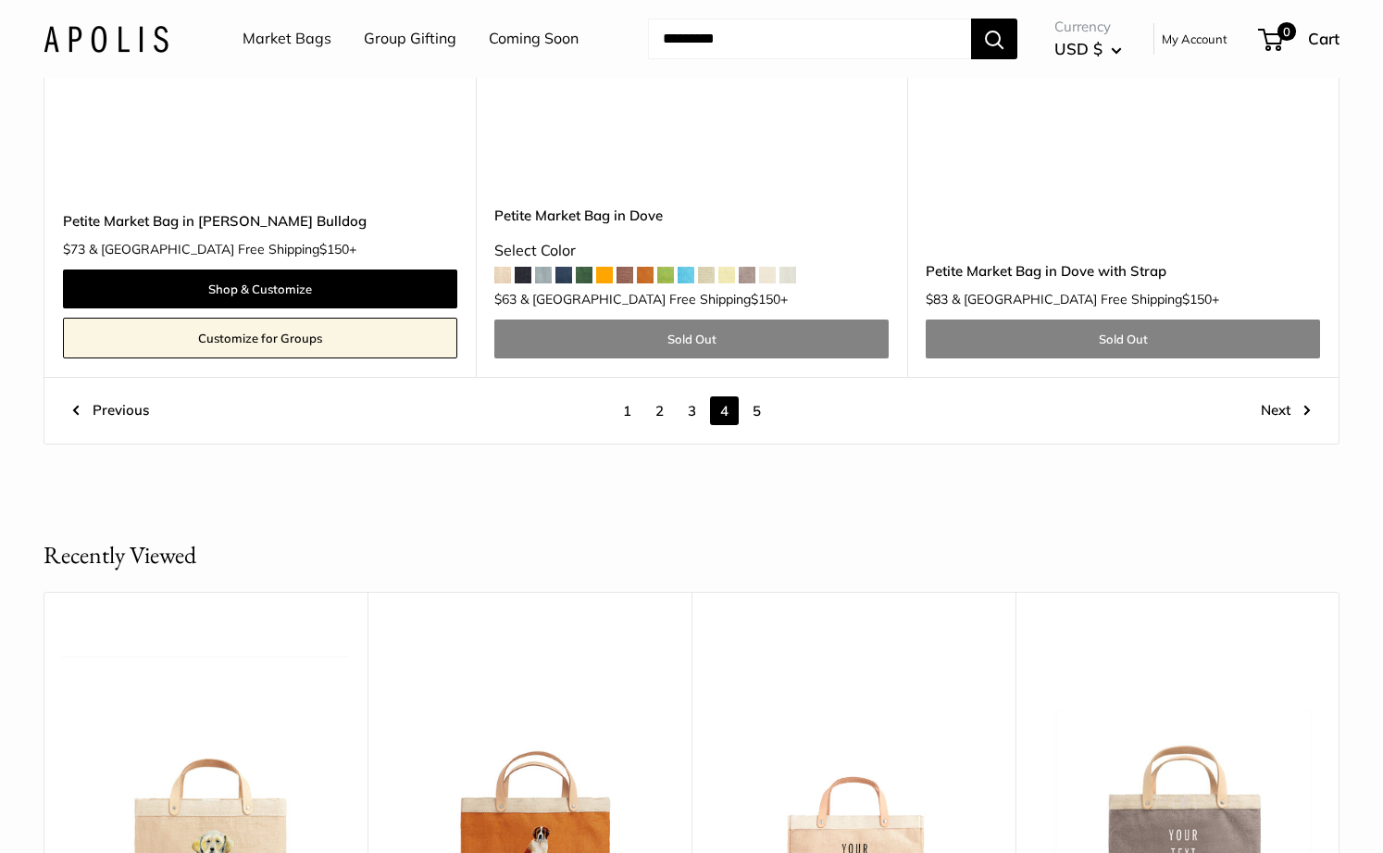
scroll to position [10400, 0]
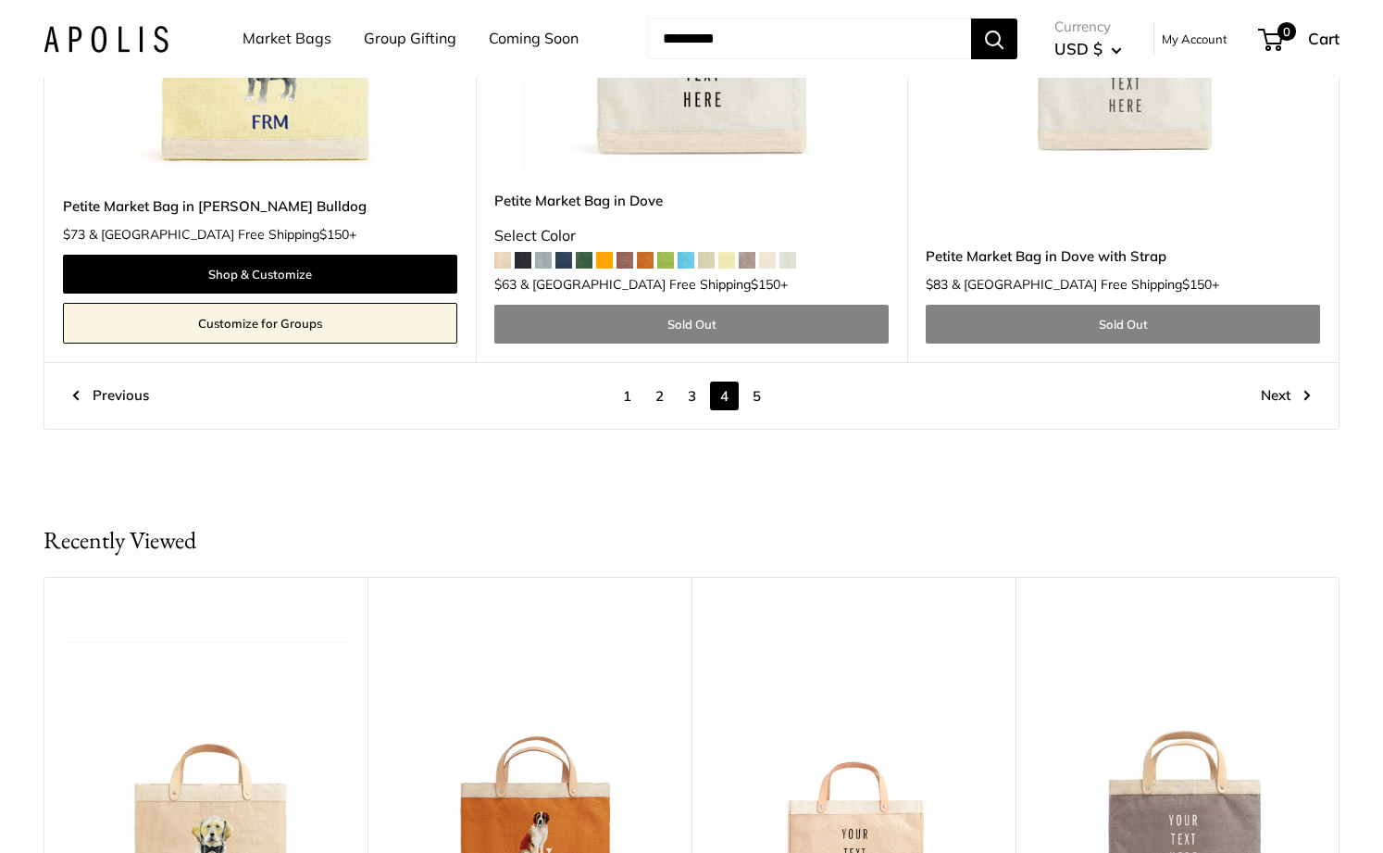
click at [755, 381] on link "5" at bounding box center [756, 395] width 29 height 29
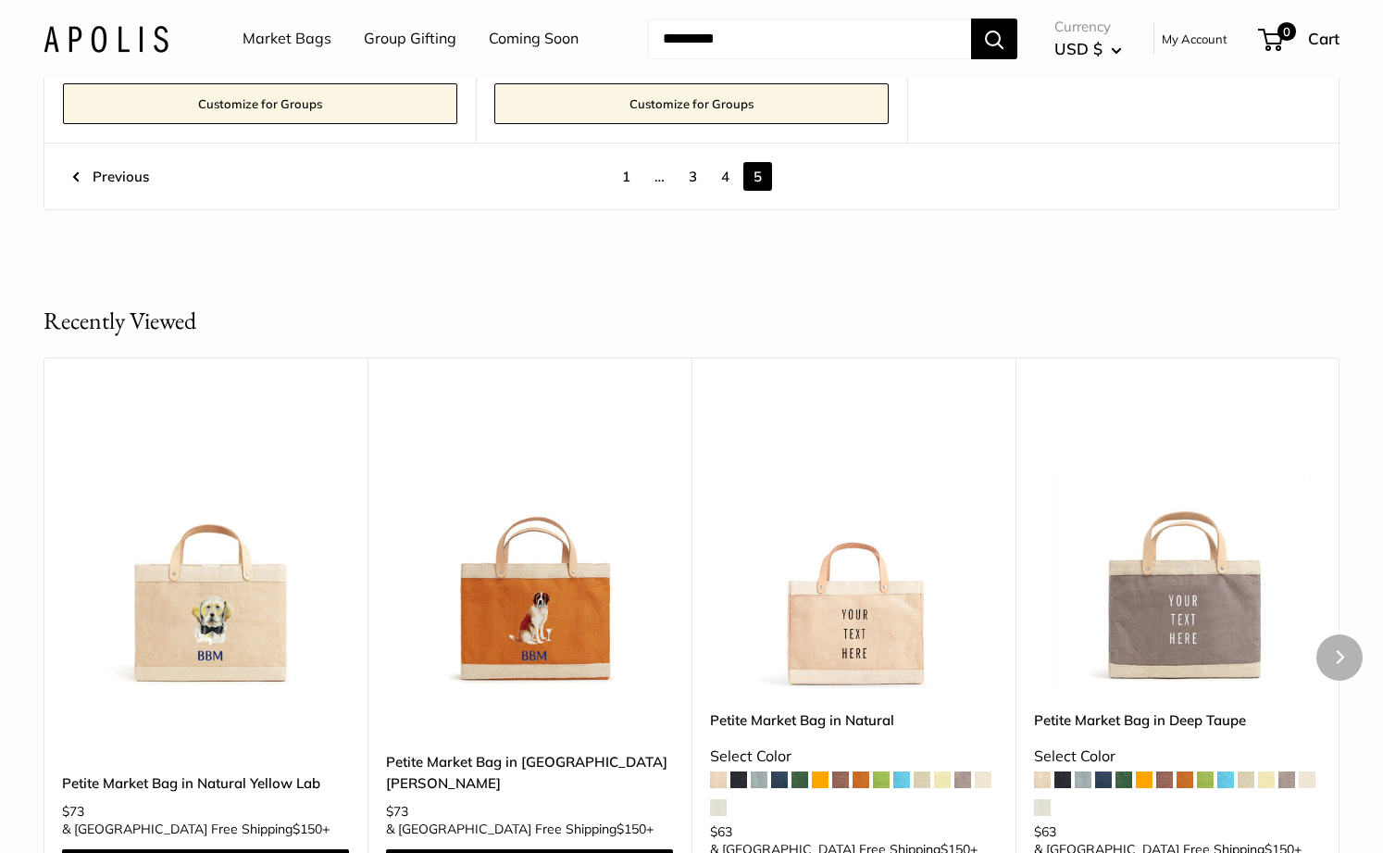
scroll to position [775, 0]
click at [623, 175] on link "1" at bounding box center [626, 175] width 29 height 29
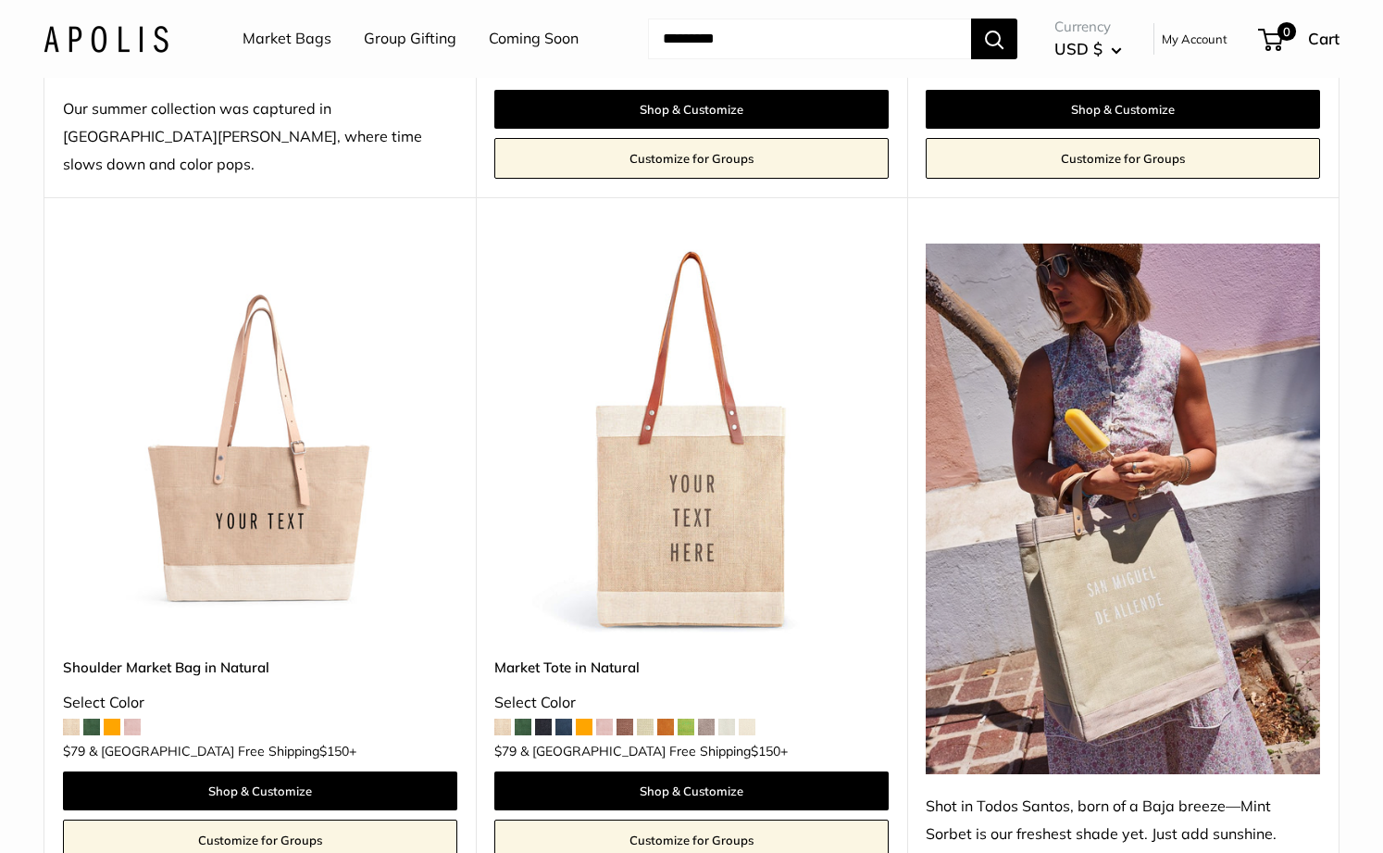
scroll to position [866, 0]
